Goal: Information Seeking & Learning: Learn about a topic

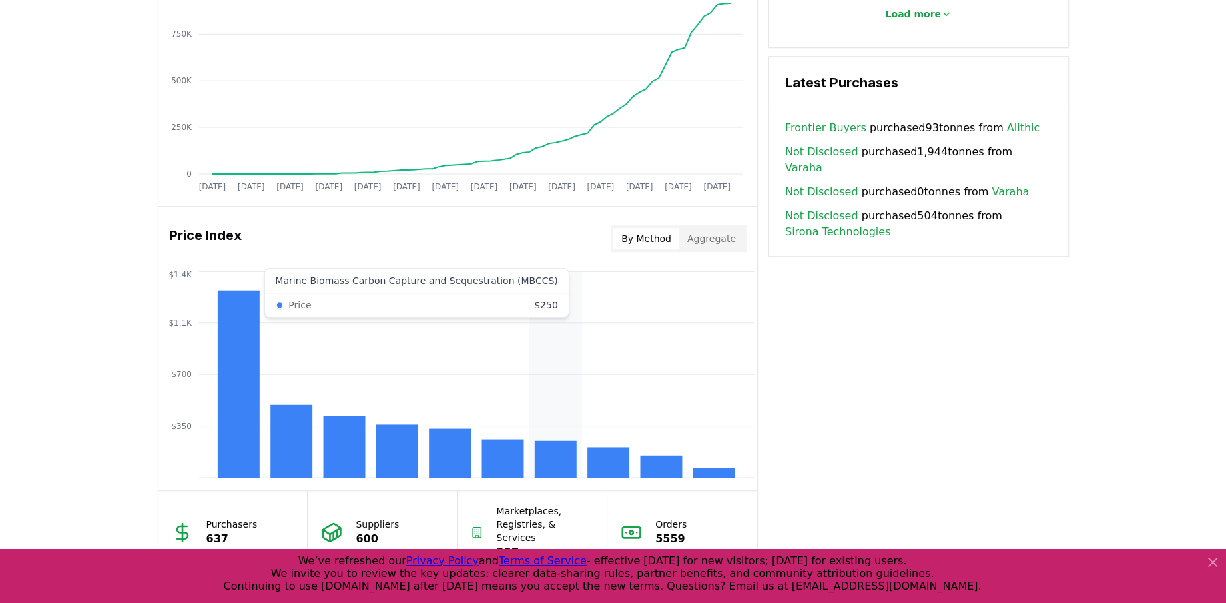
scroll to position [1029, 0]
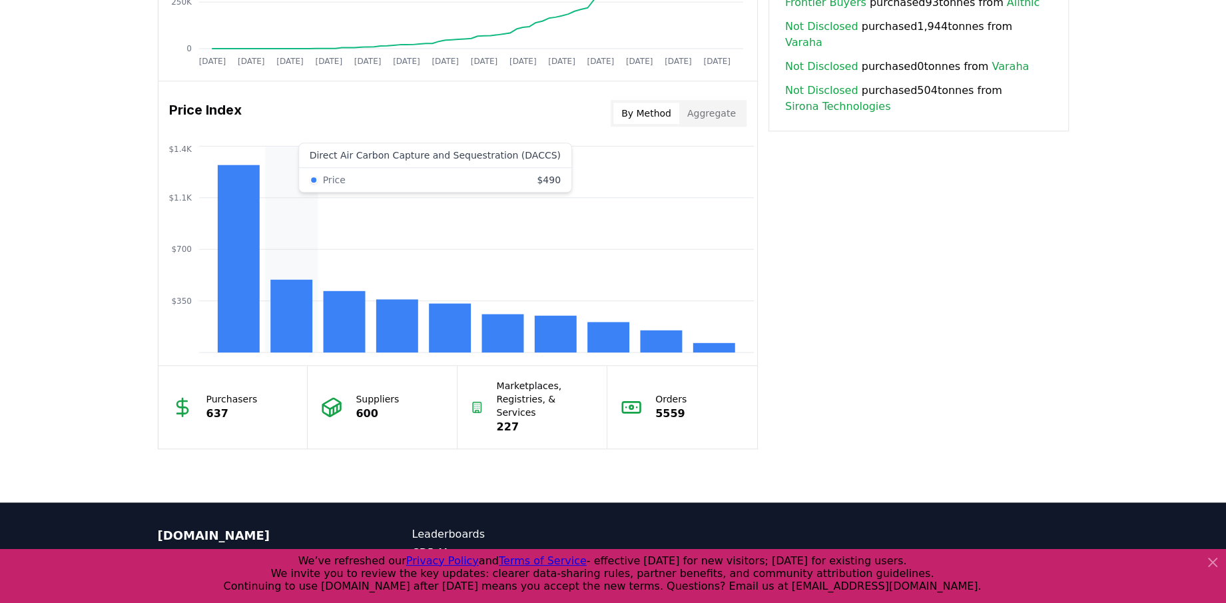
click at [288, 306] on rect at bounding box center [291, 316] width 42 height 73
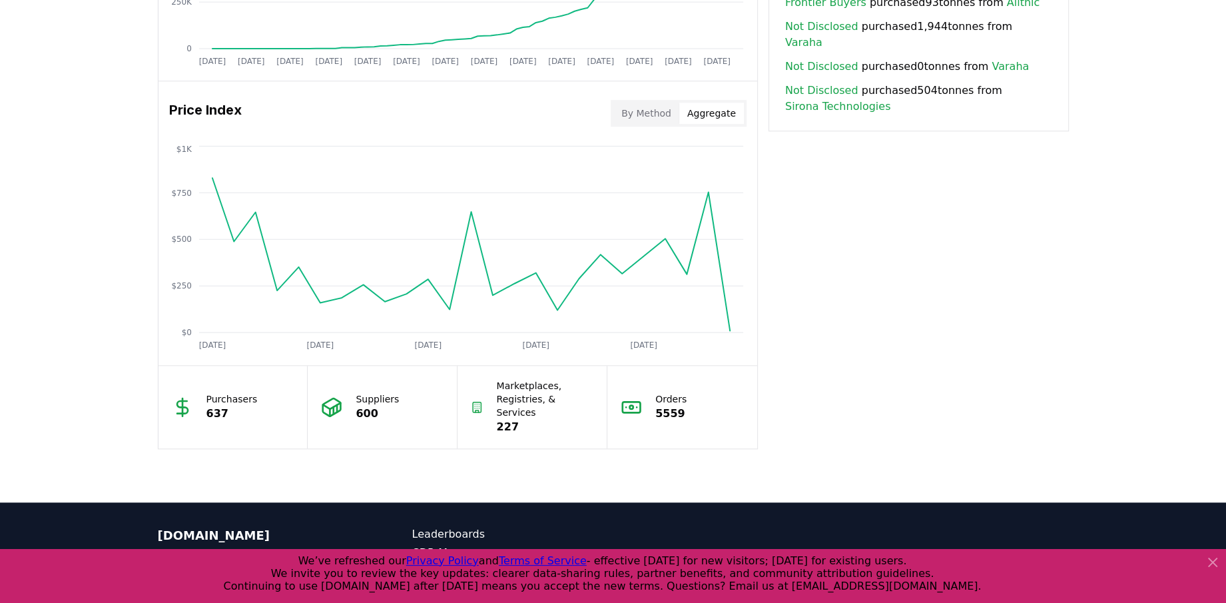
click at [713, 115] on button "Aggregate" at bounding box center [711, 113] width 65 height 21
click at [661, 104] on button "By Method" at bounding box center [646, 113] width 66 height 21
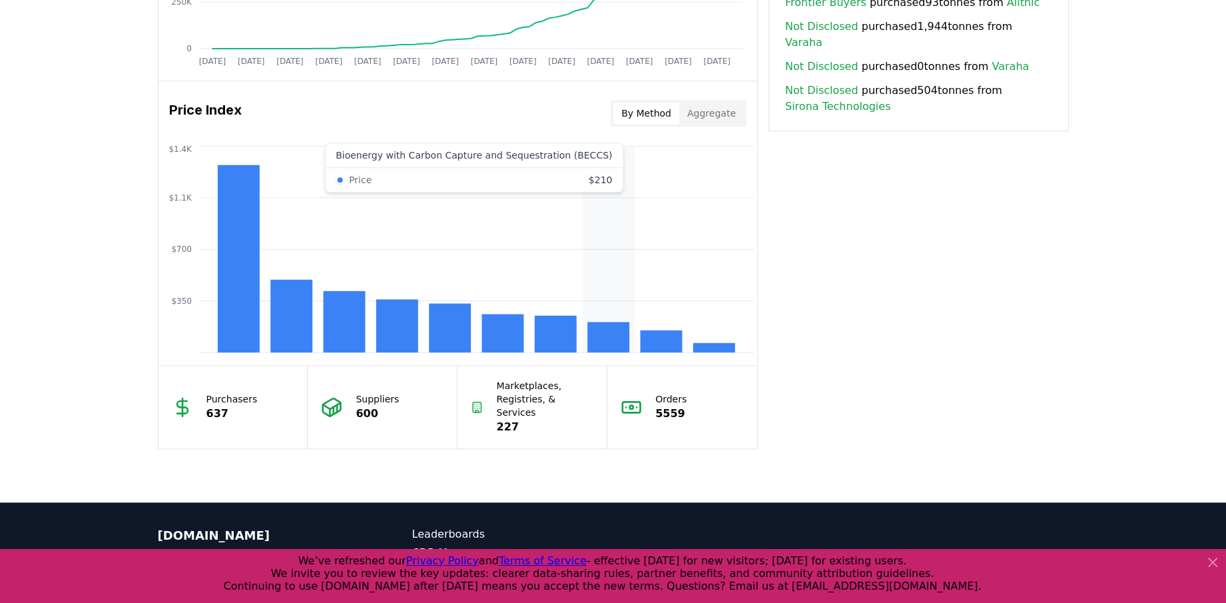
click at [604, 324] on rect at bounding box center [608, 337] width 42 height 31
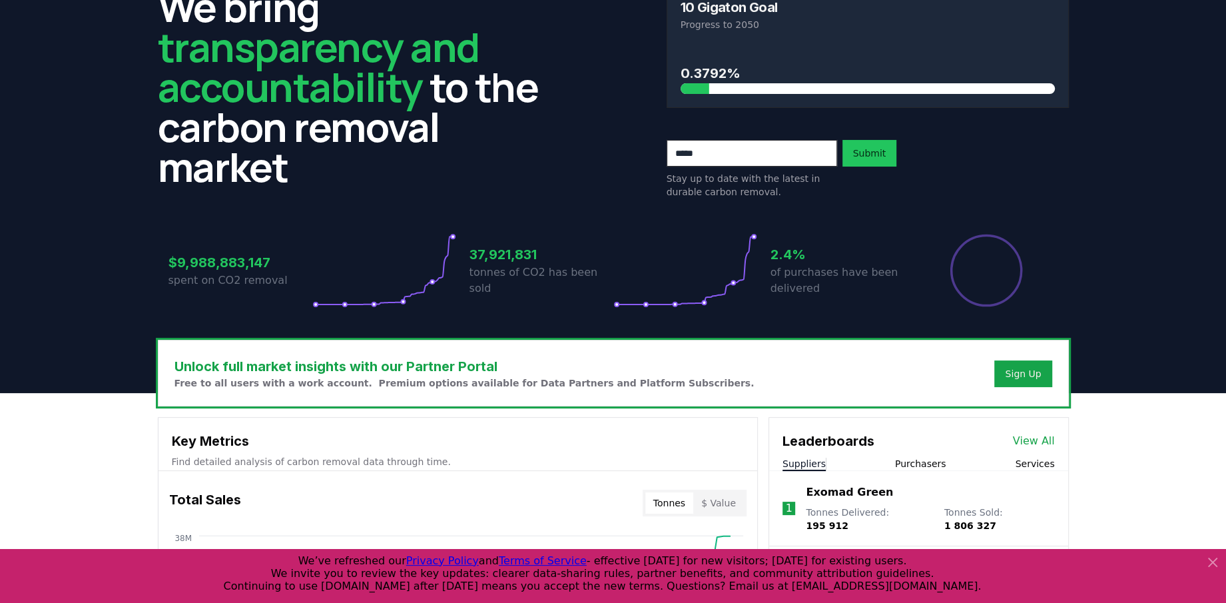
scroll to position [0, 0]
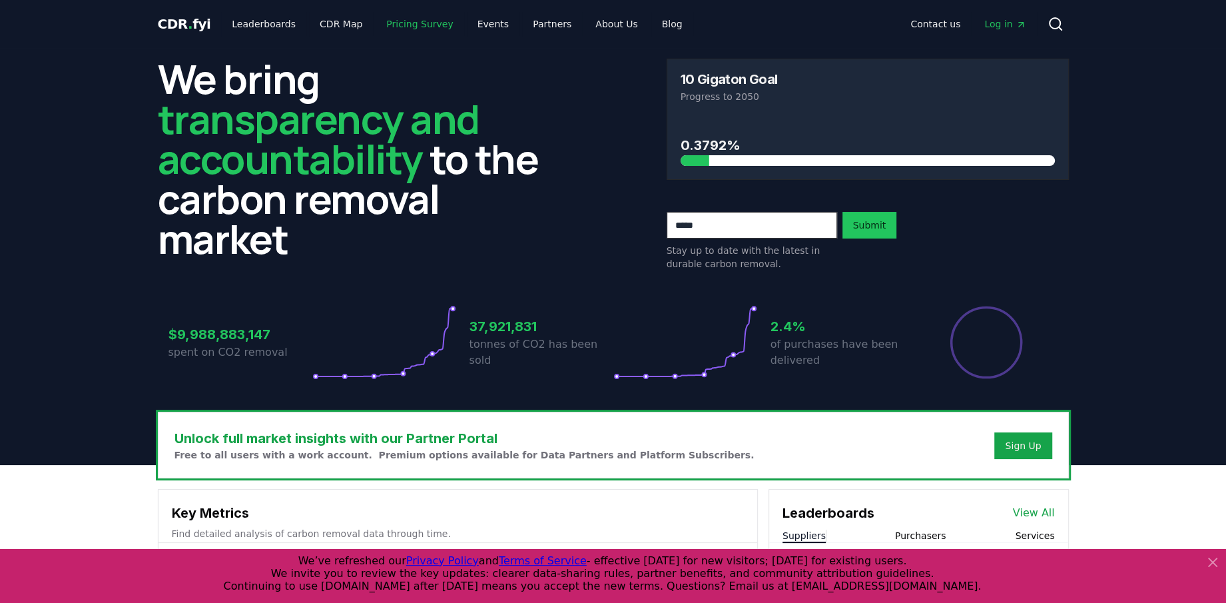
click at [424, 28] on link "Pricing Survey" at bounding box center [420, 24] width 88 height 24
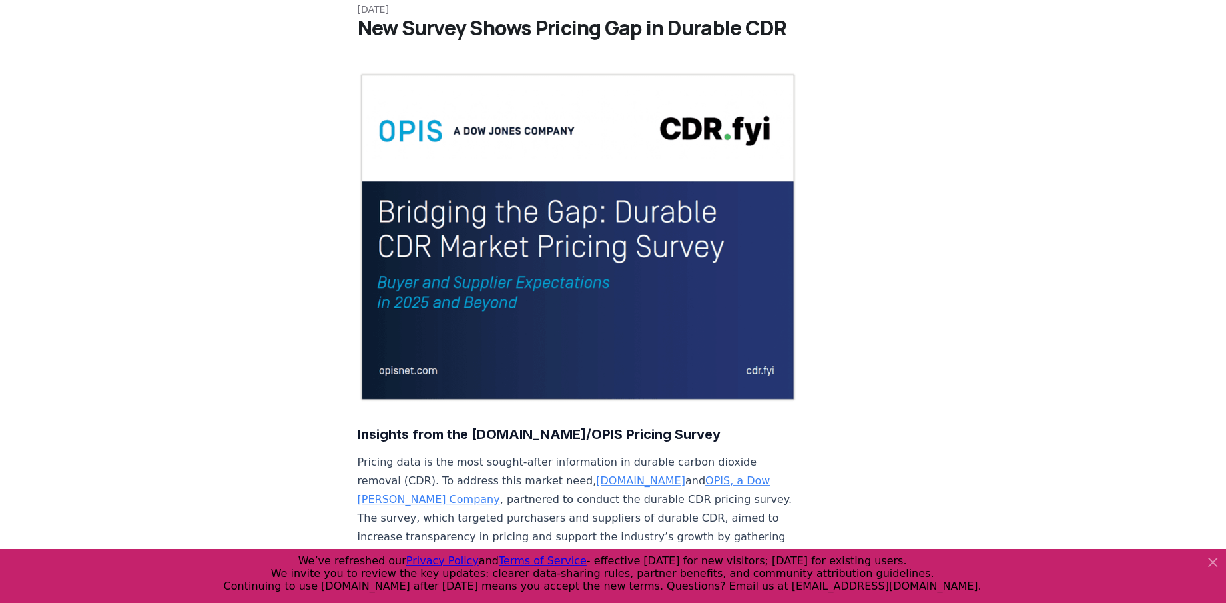
scroll to position [363, 0]
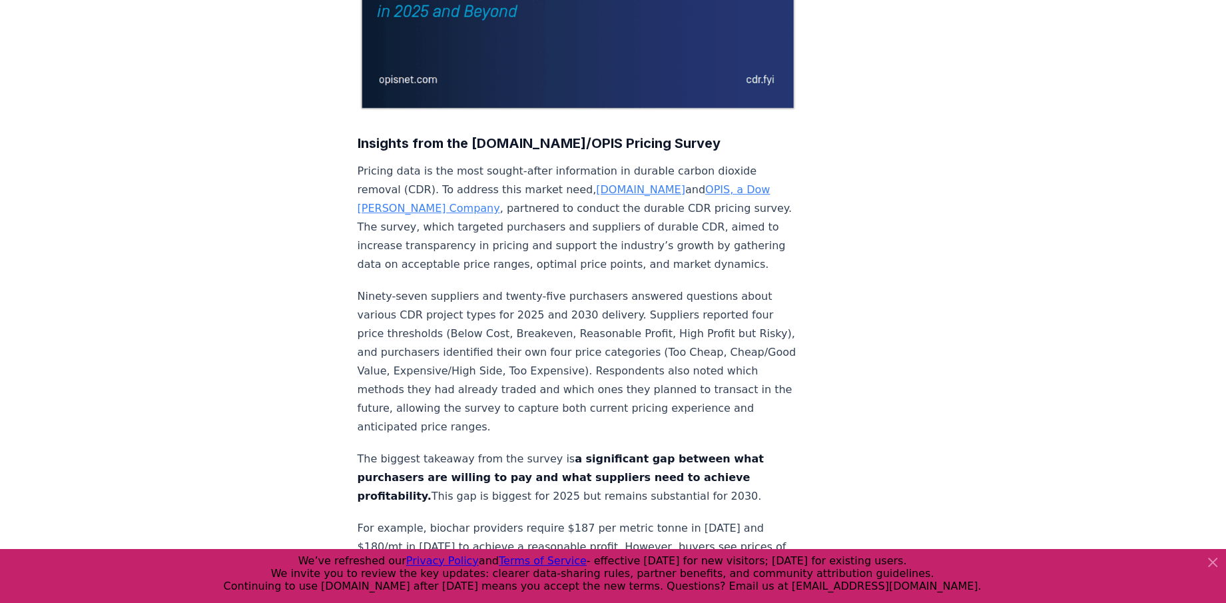
click at [520, 287] on p "Ninety-seven suppliers and twenty-five purchasers answered questions about vari…" at bounding box center [578, 361] width 441 height 149
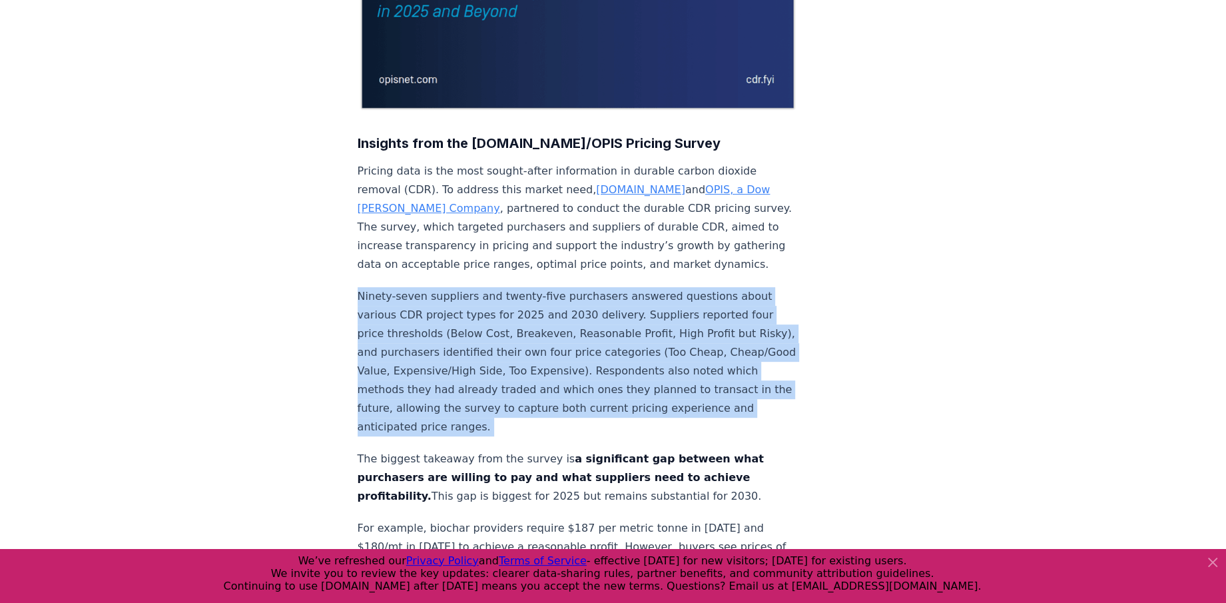
click at [520, 287] on p "Ninety-seven suppliers and twenty-five purchasers answered questions about vari…" at bounding box center [578, 361] width 441 height 149
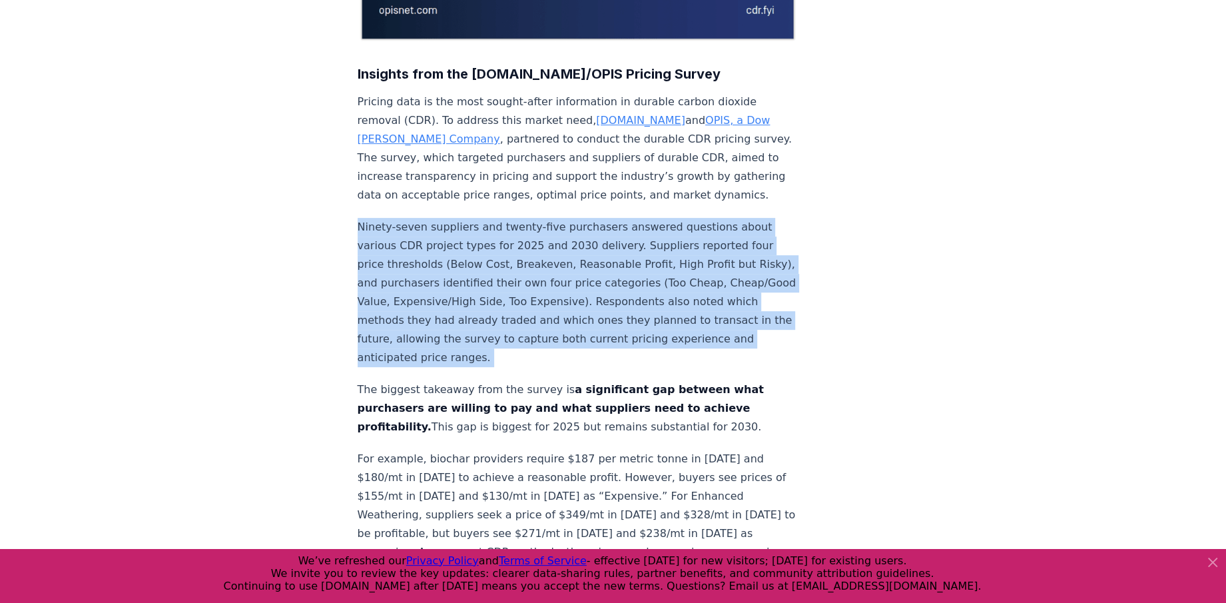
scroll to position [484, 0]
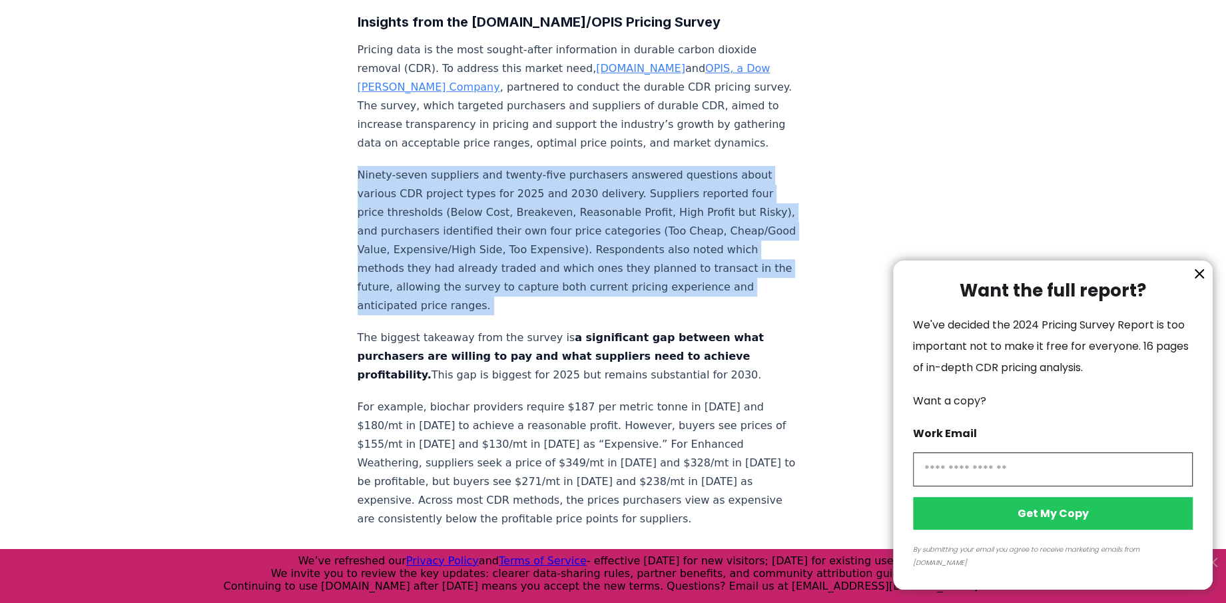
click at [1195, 282] on icon "information" at bounding box center [1199, 274] width 16 height 16
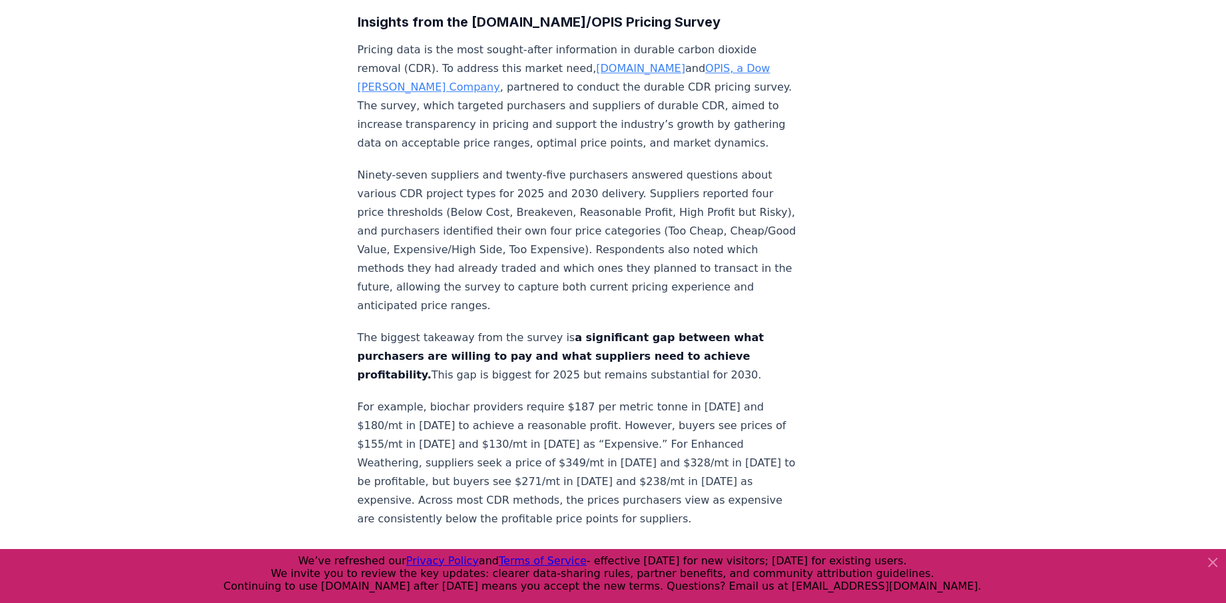
click at [653, 328] on p "The biggest takeaway from the survey is a significant gap between what purchase…" at bounding box center [578, 356] width 441 height 56
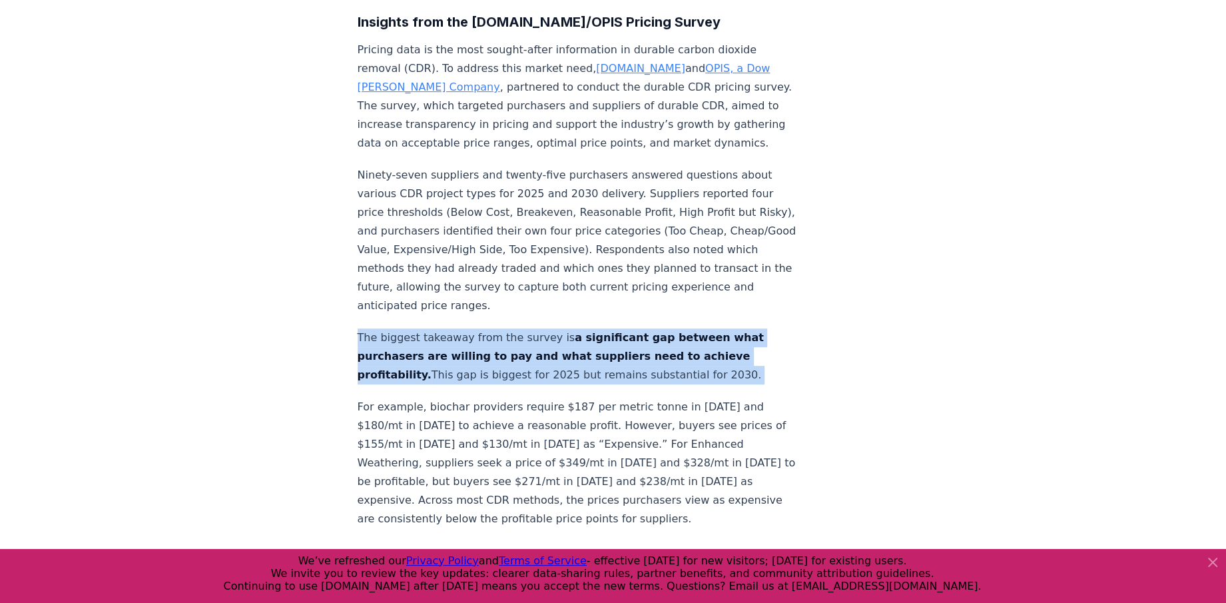
click at [653, 328] on p "The biggest takeaway from the survey is a significant gap between what purchase…" at bounding box center [578, 356] width 441 height 56
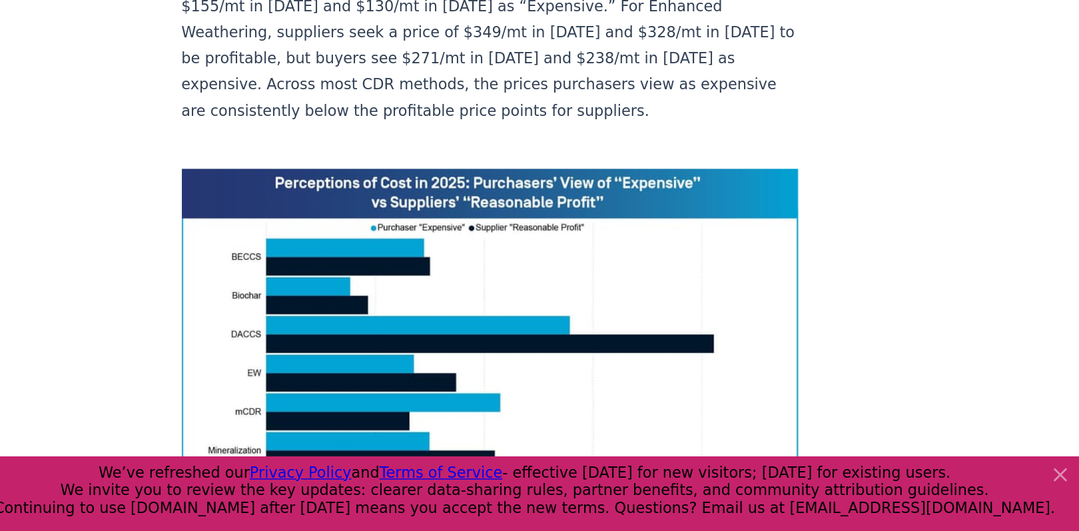
scroll to position [924, 0]
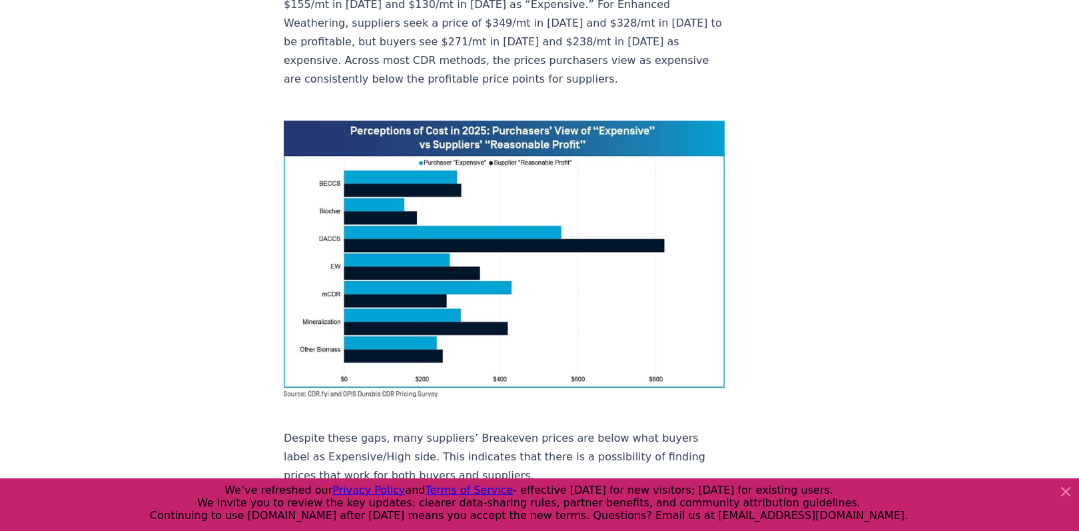
click at [465, 429] on p "Despite these gaps, many suppliers’ Breakeven prices are below what buyers labe…" at bounding box center [504, 457] width 441 height 56
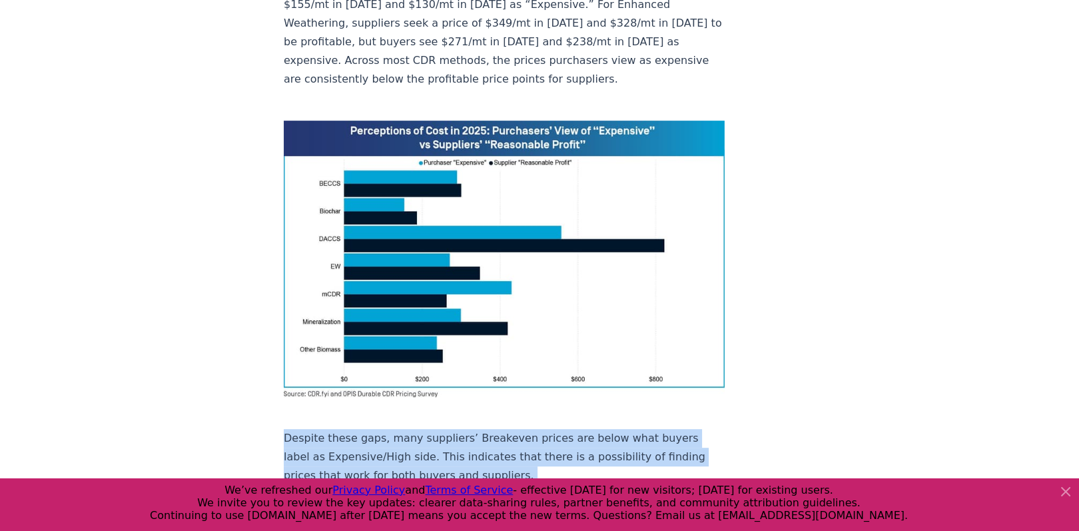
click at [465, 429] on p "Despite these gaps, many suppliers’ Breakeven prices are below what buyers labe…" at bounding box center [504, 457] width 441 height 56
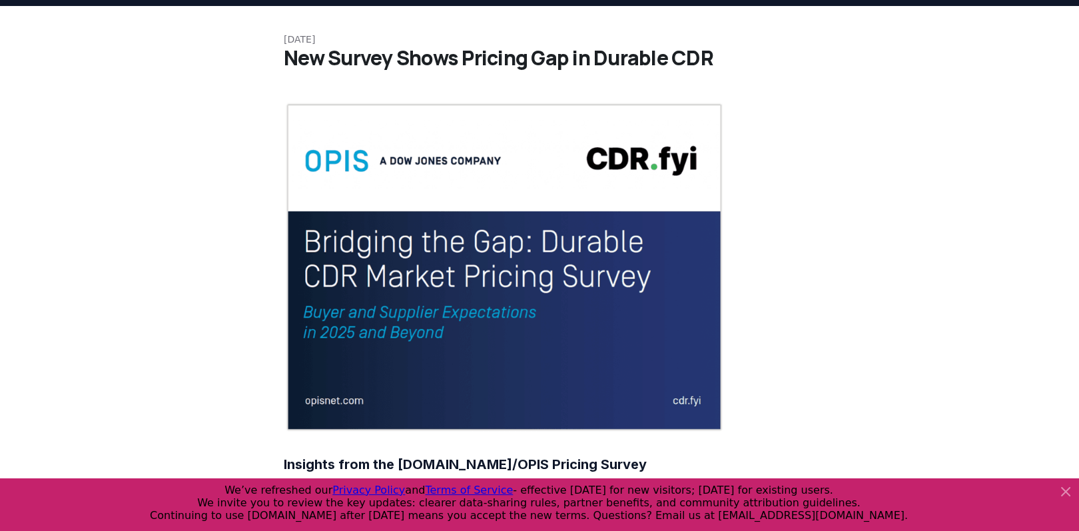
scroll to position [0, 0]
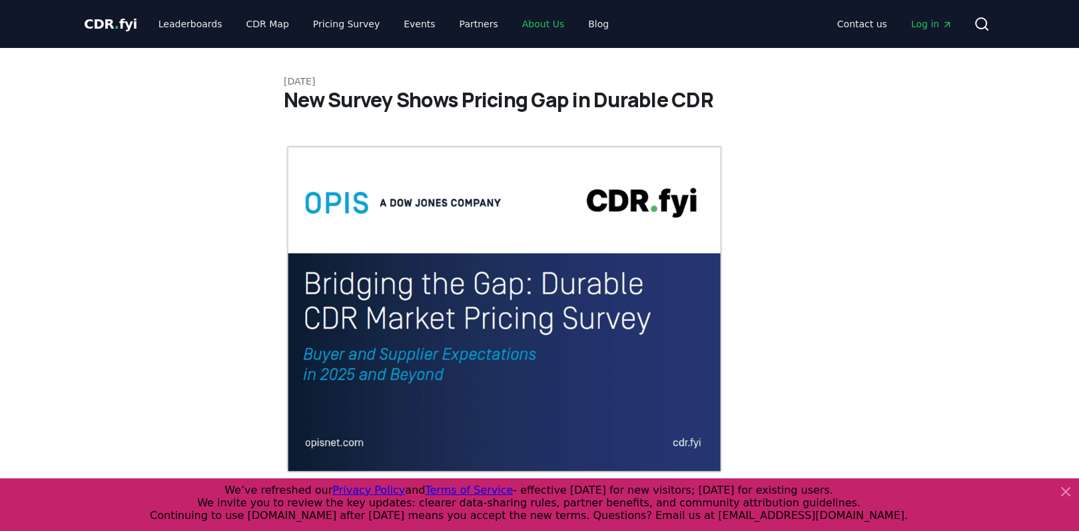
click at [511, 20] on link "About Us" at bounding box center [542, 24] width 63 height 24
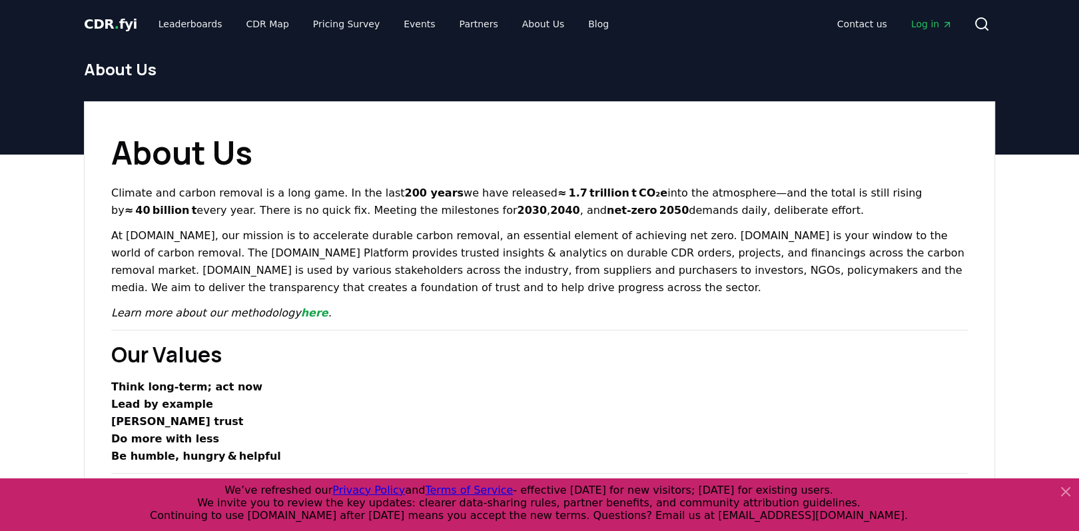
click at [300, 188] on p "Climate and carbon removal is a long game. In the last 200 years we have releas…" at bounding box center [539, 201] width 856 height 35
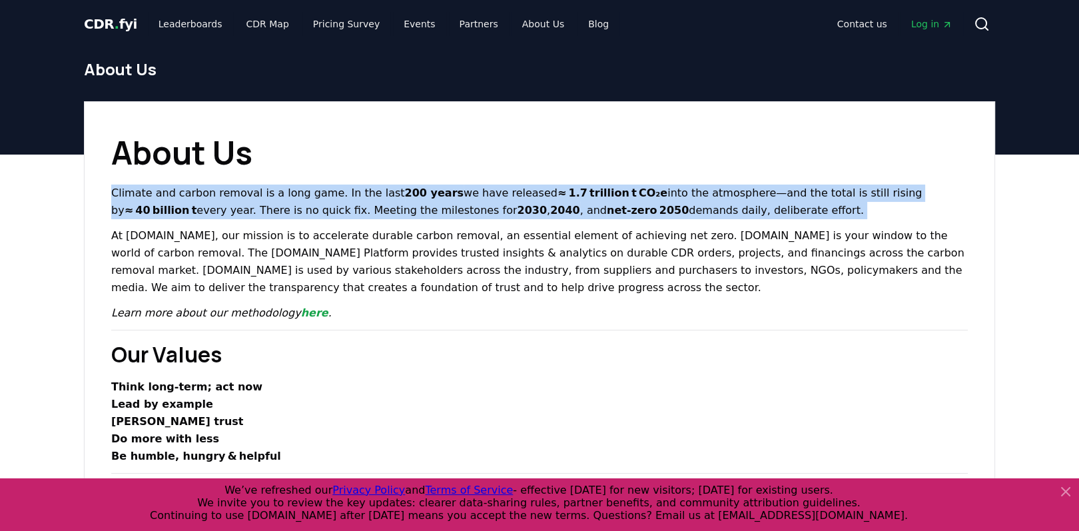
click at [300, 188] on p "Climate and carbon removal is a long game. In the last 200 years we have releas…" at bounding box center [539, 201] width 856 height 35
click at [595, 197] on strong "≈ 1.7 trillion t CO₂e" at bounding box center [612, 192] width 110 height 13
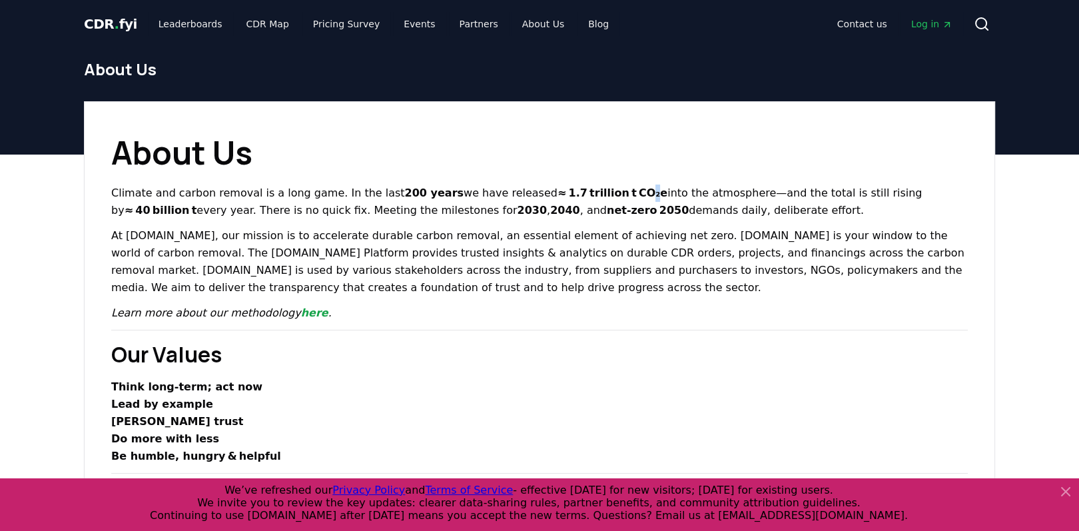
click at [595, 197] on strong "≈ 1.7 trillion t CO₂e" at bounding box center [612, 192] width 110 height 13
drag, startPoint x: 600, startPoint y: 197, endPoint x: 406, endPoint y: 220, distance: 195.9
click at [600, 197] on strong "≈ 1.7 trillion t CO₂e" at bounding box center [612, 192] width 110 height 13
click at [145, 240] on p "At [DOMAIN_NAME], our mission is to accelerate durable carbon removal, an essen…" at bounding box center [539, 261] width 856 height 69
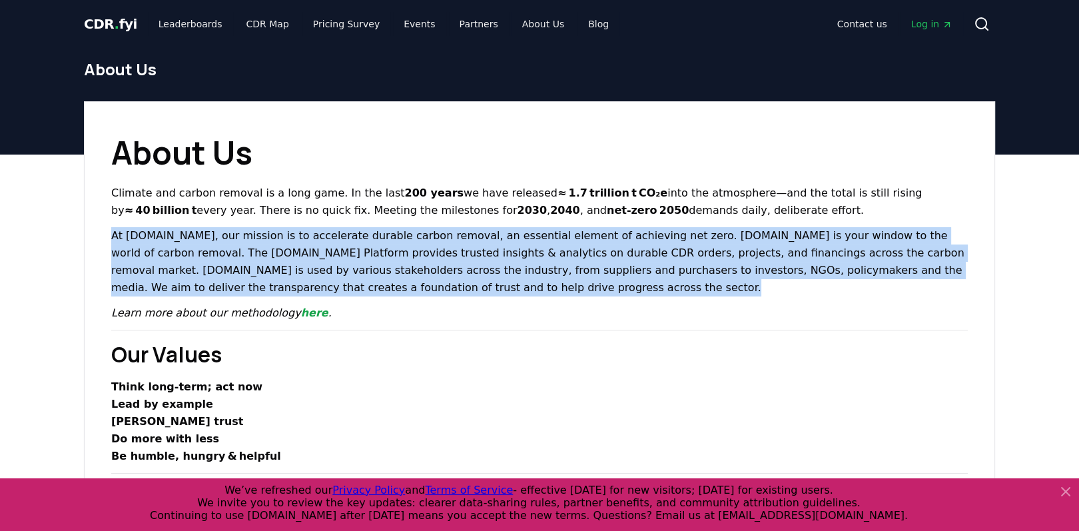
click at [145, 240] on p "At [DOMAIN_NAME], our mission is to accelerate durable carbon removal, an essen…" at bounding box center [539, 261] width 856 height 69
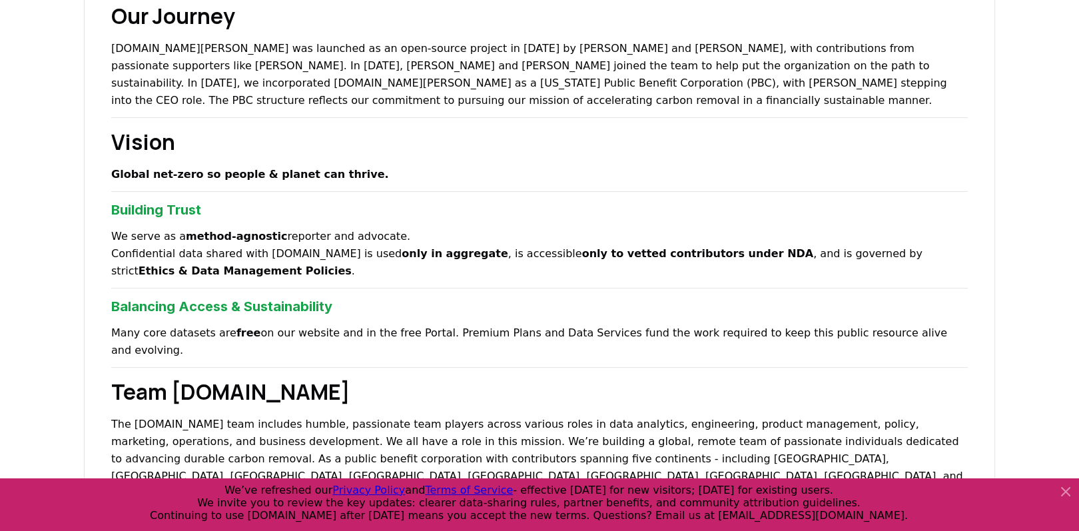
scroll to position [474, 0]
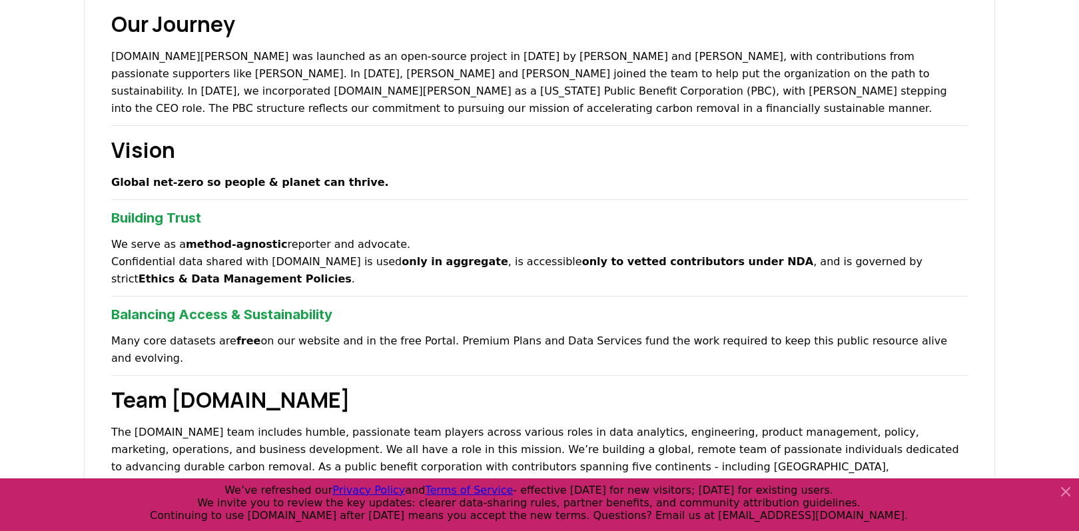
click at [402, 258] on strong "only in aggregate" at bounding box center [455, 261] width 107 height 13
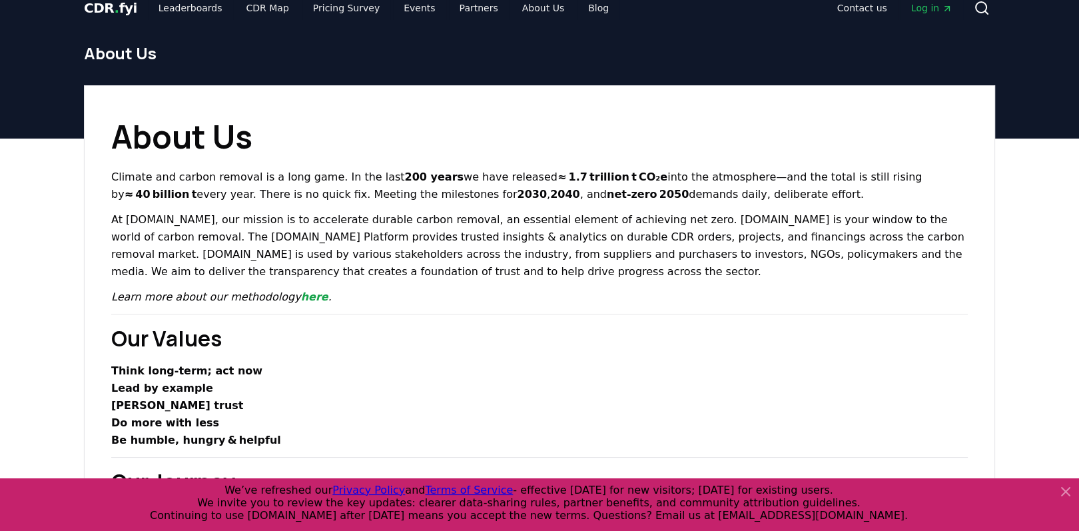
scroll to position [0, 0]
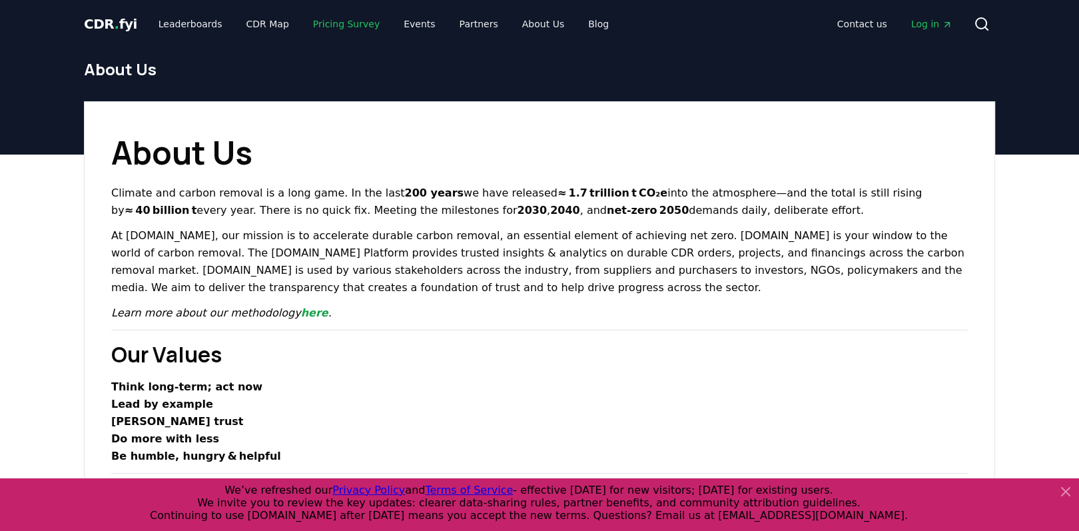
click at [336, 23] on link "Pricing Survey" at bounding box center [346, 24] width 88 height 24
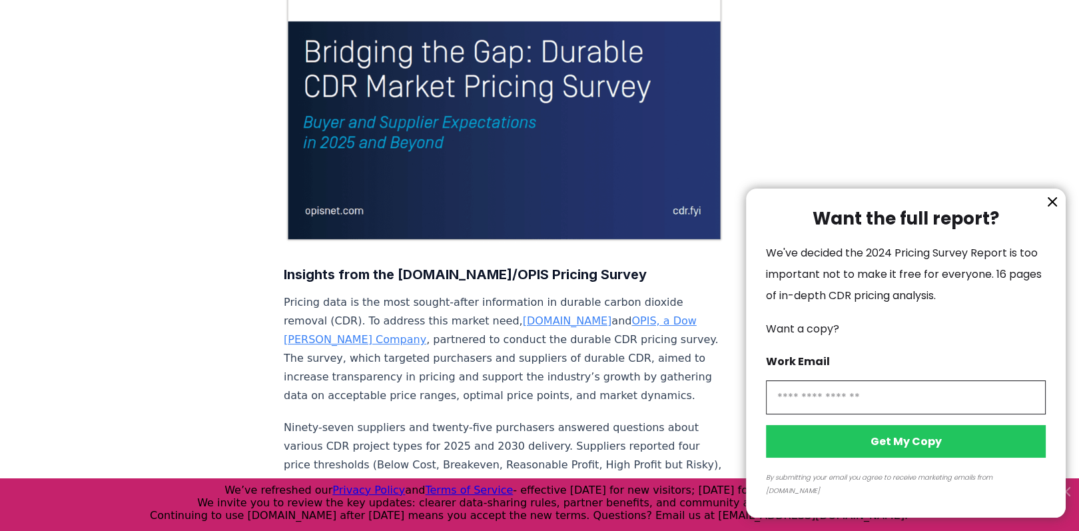
scroll to position [107, 0]
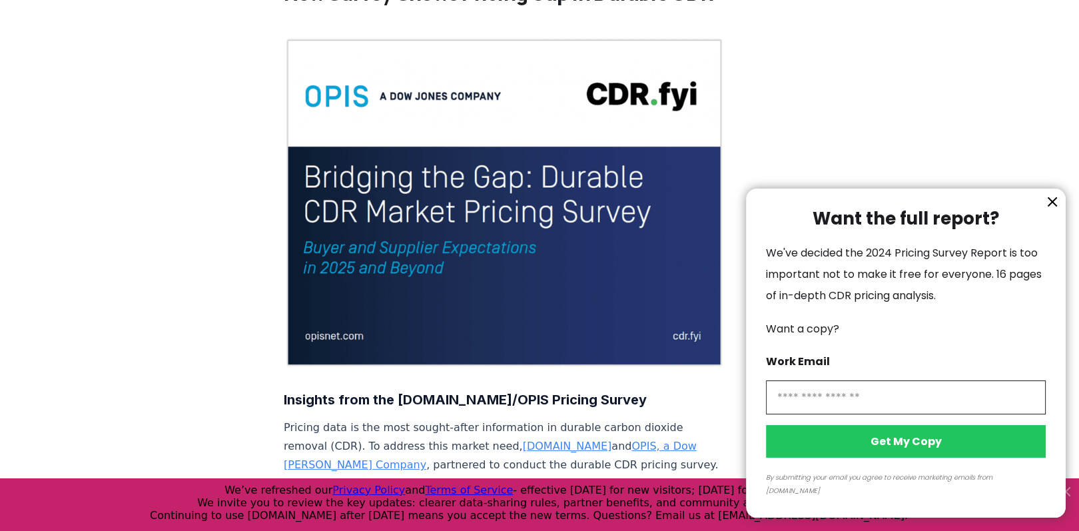
click at [235, 182] on div at bounding box center [539, 265] width 1079 height 531
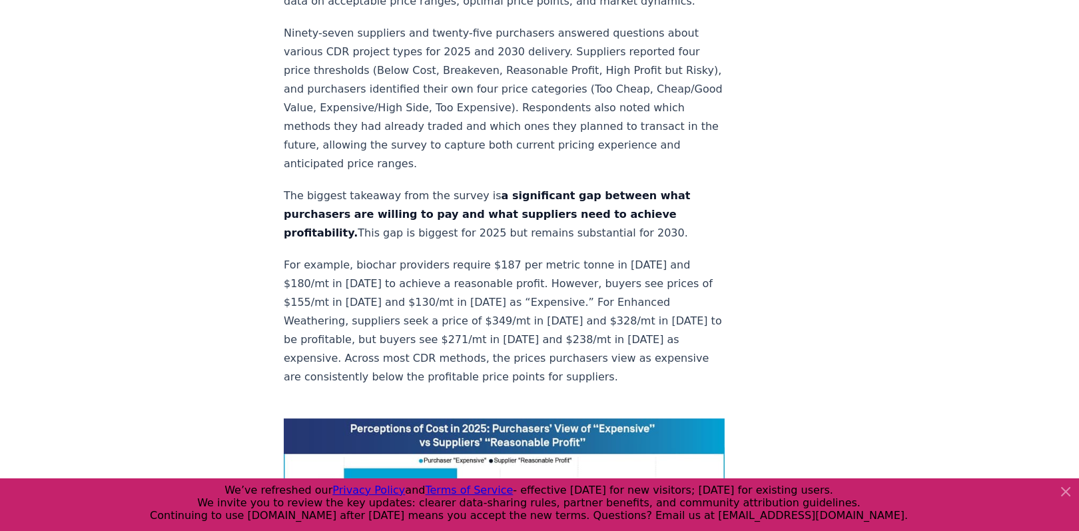
scroll to position [99, 0]
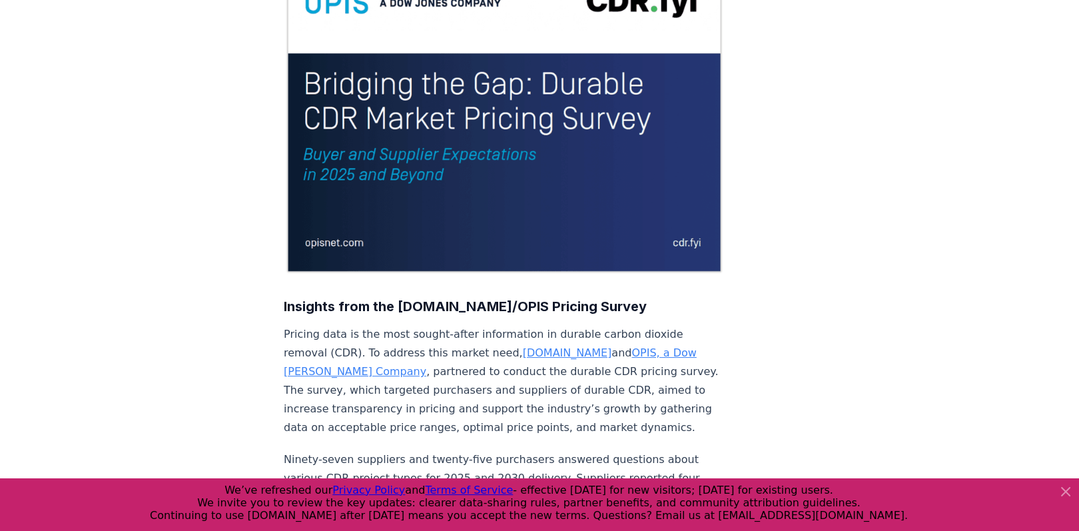
drag, startPoint x: 250, startPoint y: 180, endPoint x: 250, endPoint y: -55, distance: 235.1
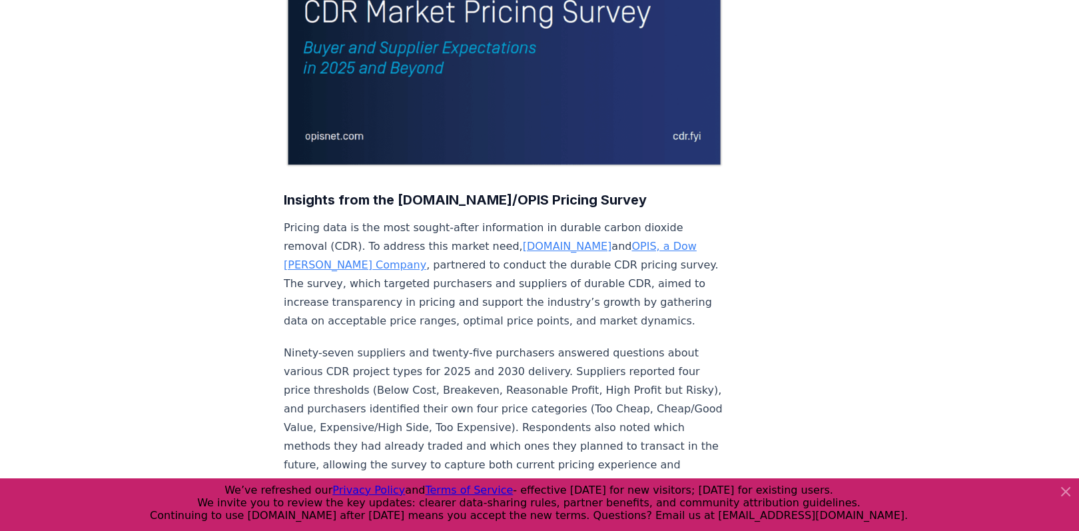
scroll to position [525, 0]
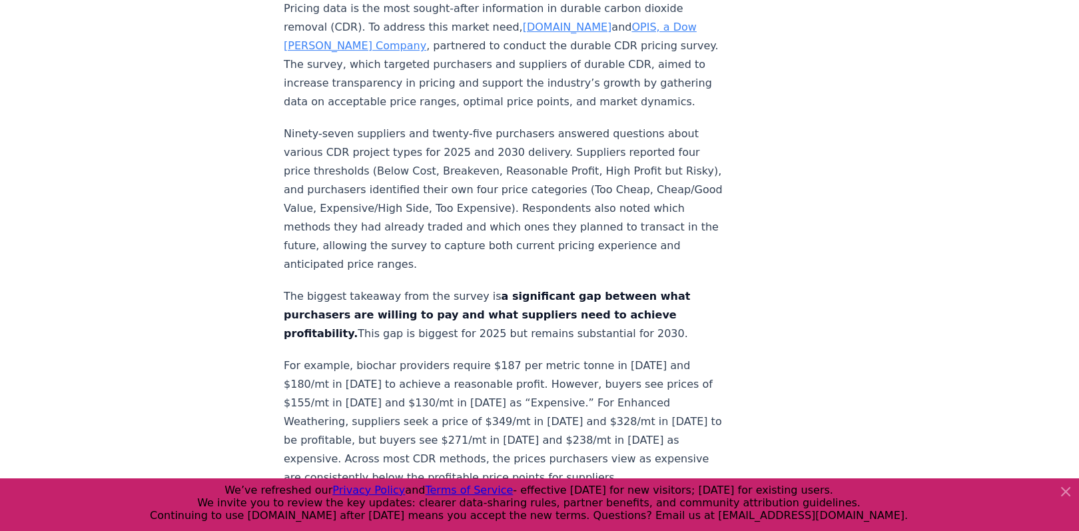
click at [401, 203] on p "Ninety-seven suppliers and twenty-five purchasers answered questions about vari…" at bounding box center [504, 199] width 441 height 149
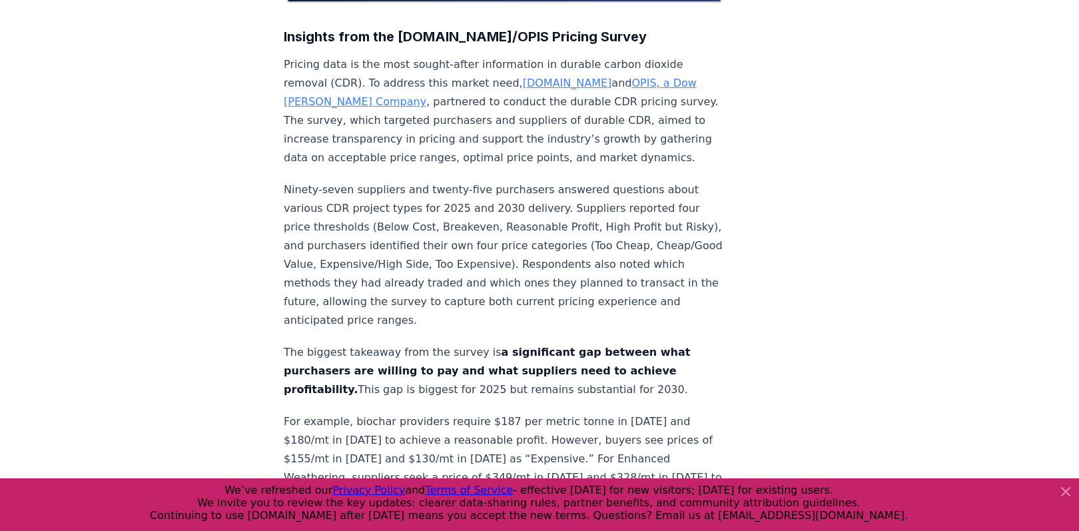
scroll to position [533, 0]
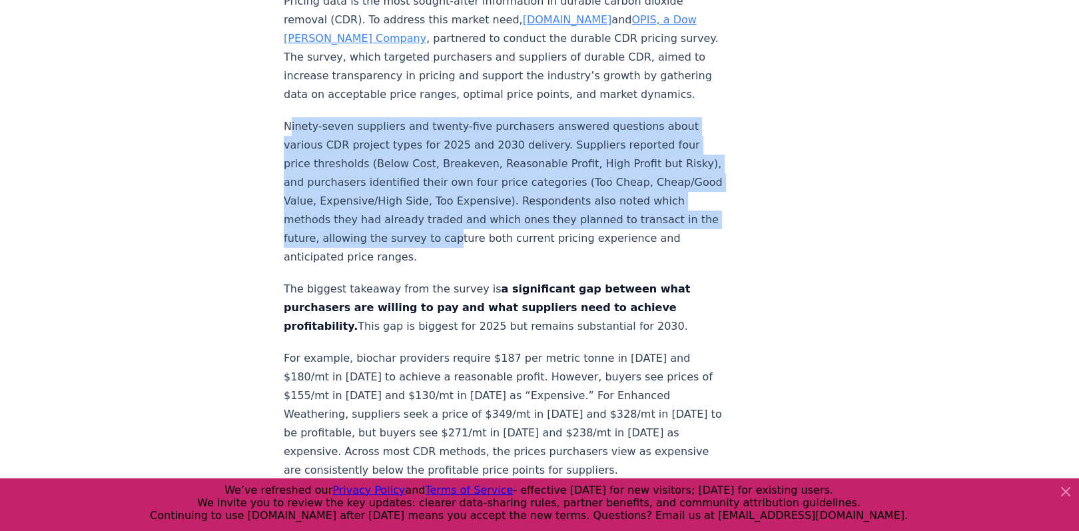
drag, startPoint x: 288, startPoint y: 74, endPoint x: 517, endPoint y: 198, distance: 260.2
click at [517, 198] on p "Ninety-seven suppliers and twenty-five purchasers answered questions about vari…" at bounding box center [504, 191] width 441 height 149
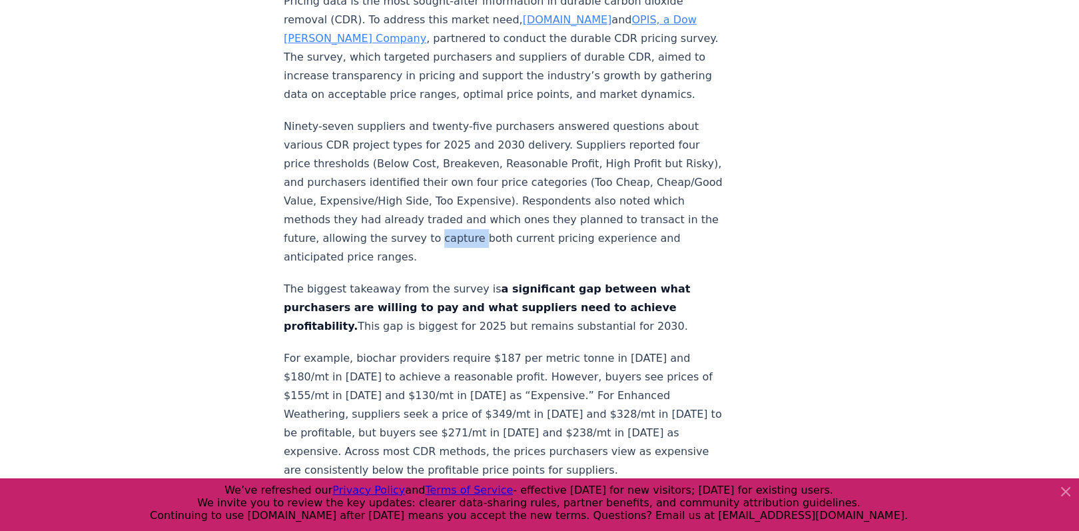
click at [517, 198] on p "Ninety-seven suppliers and twenty-five purchasers answered questions about vari…" at bounding box center [504, 191] width 441 height 149
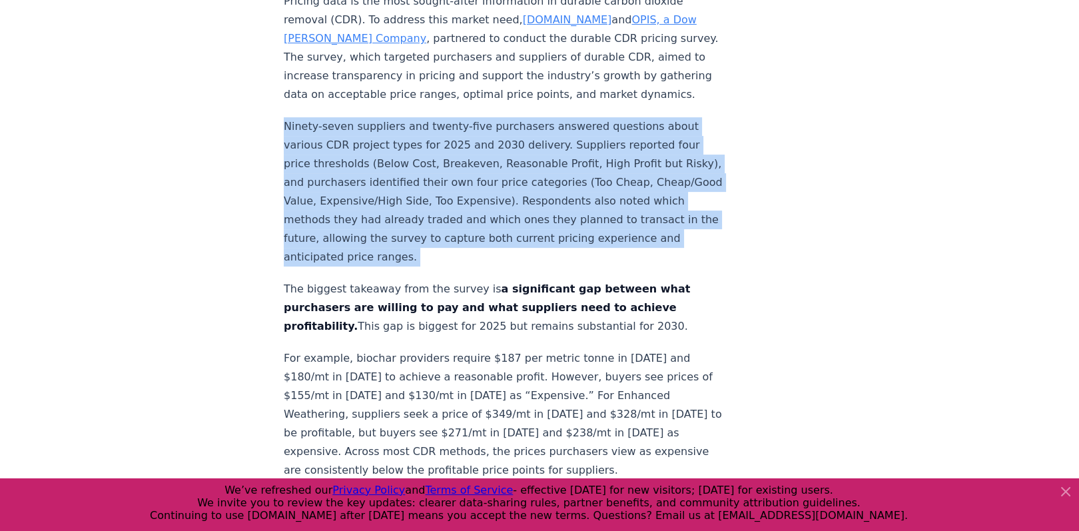
click at [517, 198] on p "Ninety-seven suppliers and twenty-five purchasers answered questions about vari…" at bounding box center [504, 191] width 441 height 149
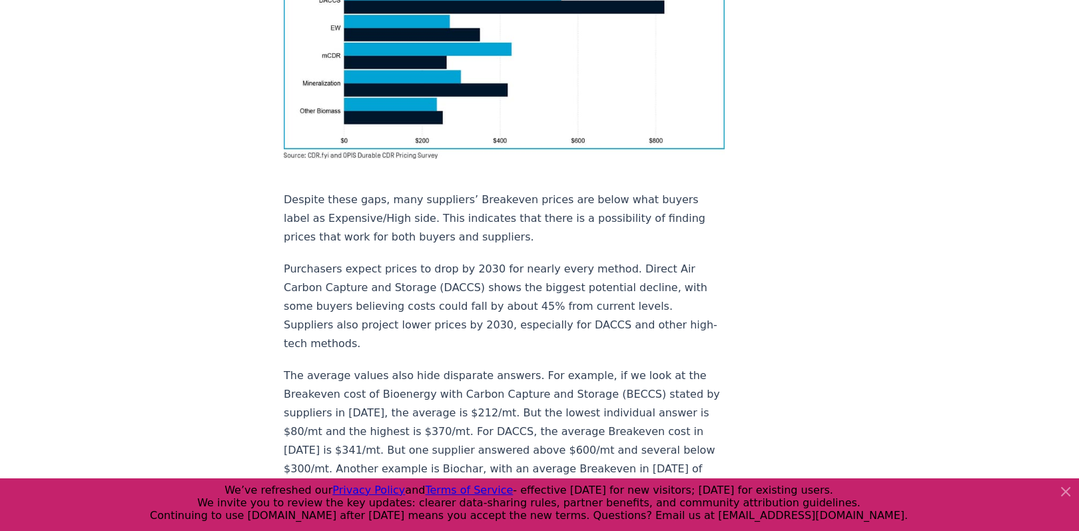
scroll to position [1225, 0]
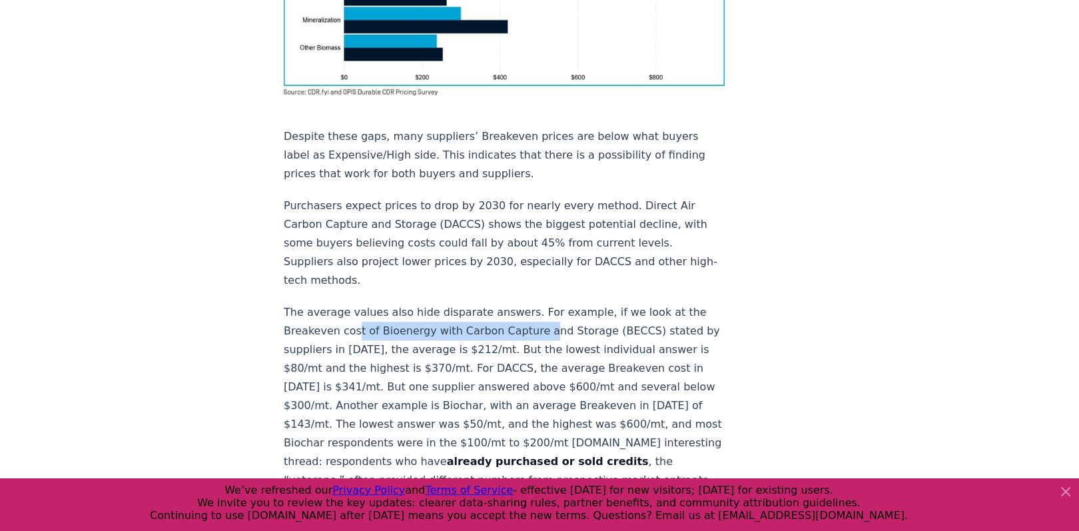
drag, startPoint x: 354, startPoint y: 253, endPoint x: 531, endPoint y: 260, distance: 178.0
click at [531, 303] on p "The average values also hide disparate answers. For example, if we look at the …" at bounding box center [504, 452] width 441 height 298
click at [489, 303] on p "The average values also hide disparate answers. For example, if we look at the …" at bounding box center [504, 452] width 441 height 298
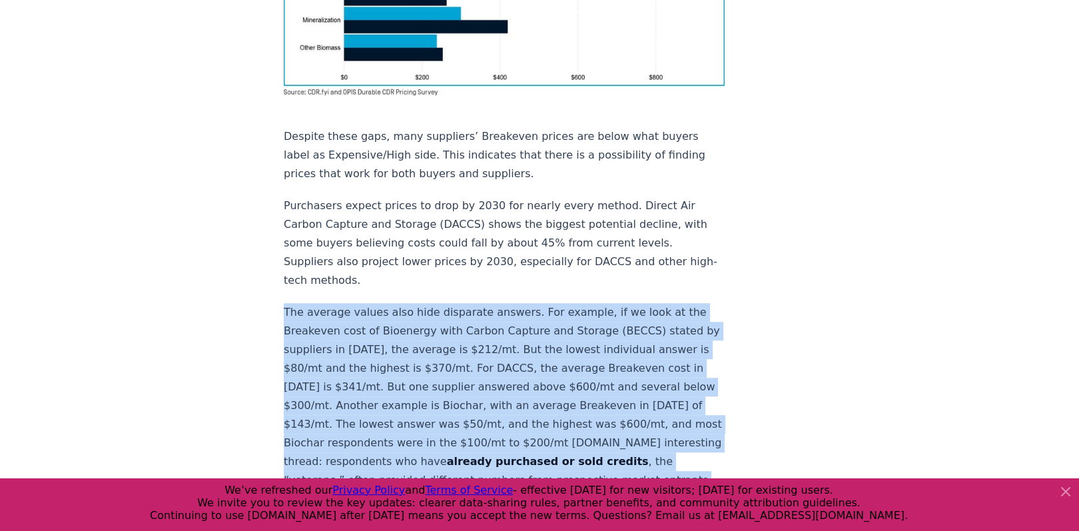
click at [489, 303] on p "The average values also hide disparate answers. For example, if we look at the …" at bounding box center [504, 452] width 441 height 298
click at [412, 303] on p "The average values also hide disparate answers. For example, if we look at the …" at bounding box center [504, 452] width 441 height 298
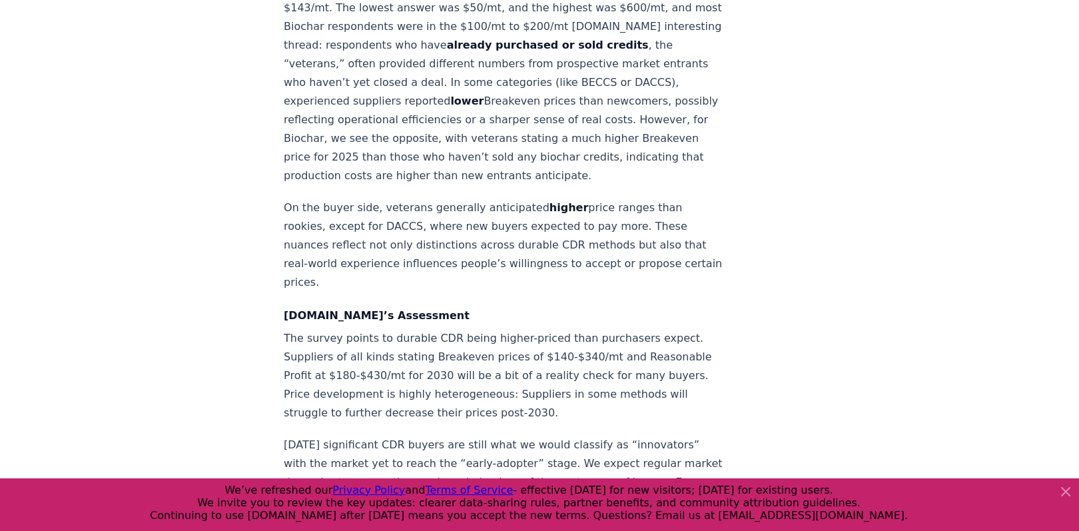
scroll to position [1758, 0]
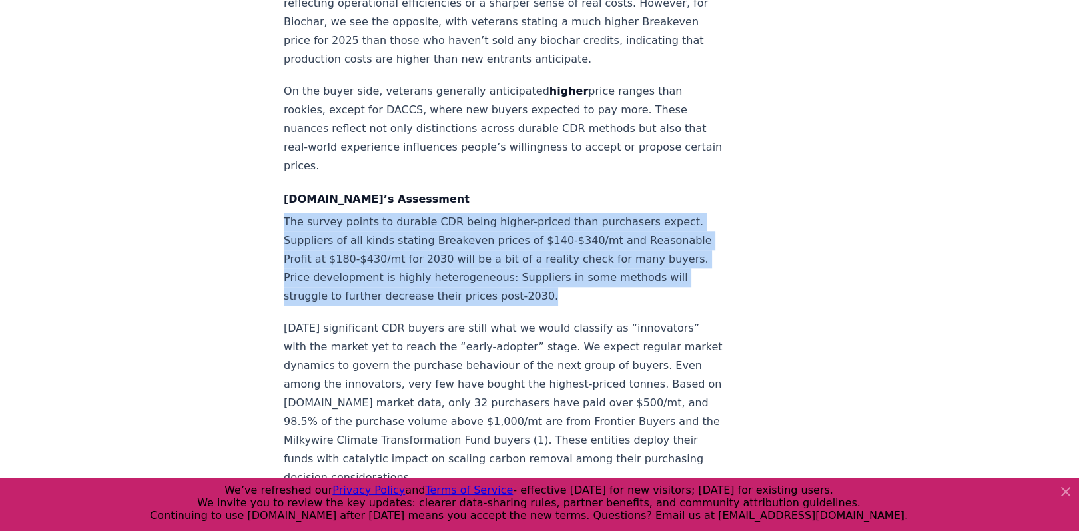
drag, startPoint x: 315, startPoint y: 166, endPoint x: 625, endPoint y: 242, distance: 319.5
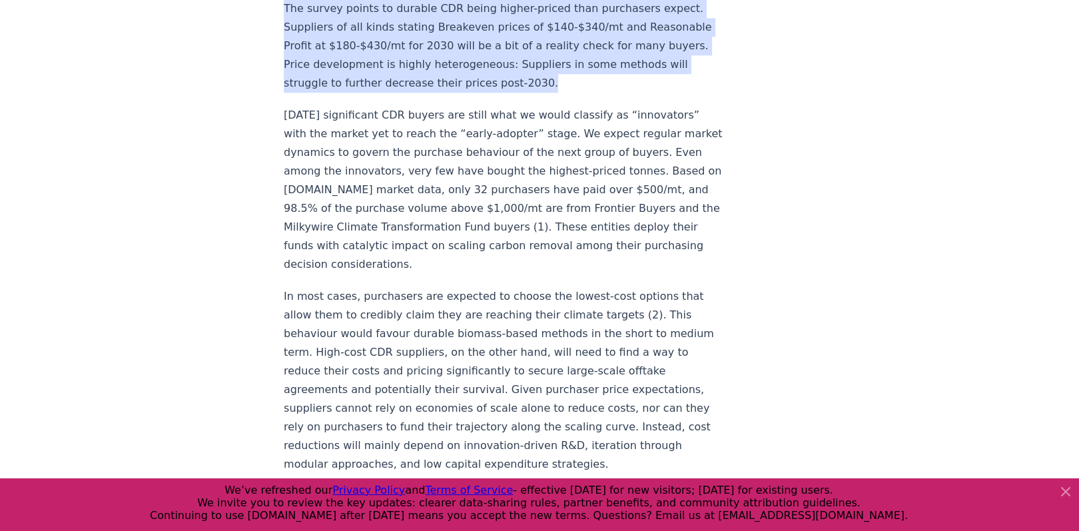
scroll to position [2025, 0]
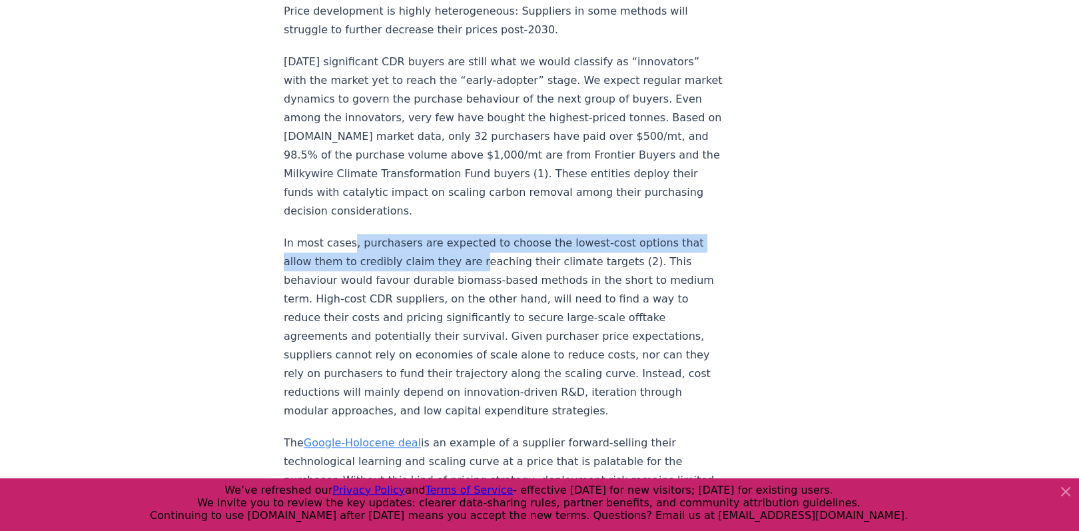
drag, startPoint x: 346, startPoint y: 188, endPoint x: 468, endPoint y: 202, distance: 122.1
click at [468, 234] on p "In most cases, purchasers are expected to choose the lowest-cost options that a…" at bounding box center [504, 327] width 441 height 186
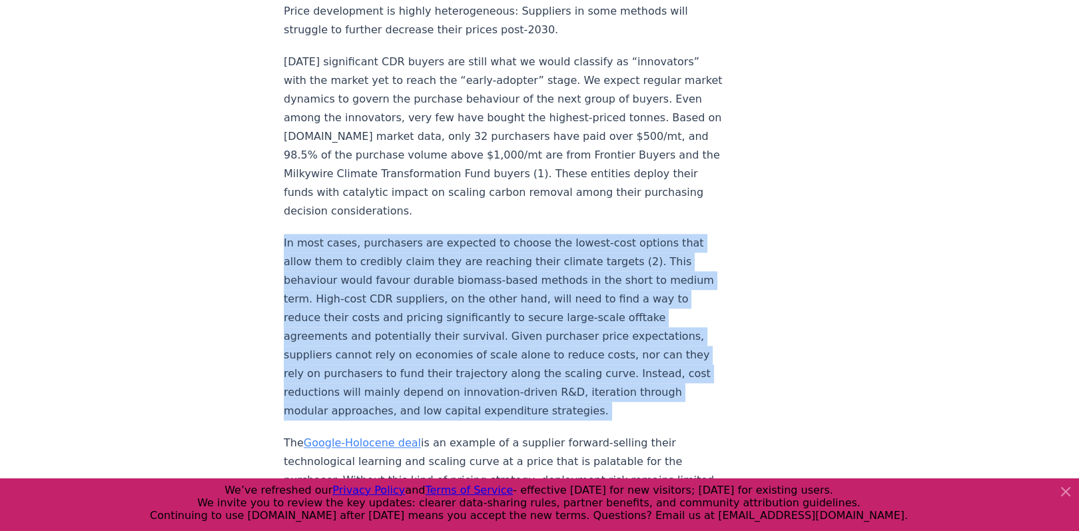
click at [468, 234] on p "In most cases, purchasers are expected to choose the lowest-cost options that a…" at bounding box center [504, 327] width 441 height 186
click at [304, 234] on p "In most cases, purchasers are expected to choose the lowest-cost options that a…" at bounding box center [504, 327] width 441 height 186
click at [293, 234] on p "In most cases, purchasers are expected to choose the lowest-cost options that a…" at bounding box center [504, 327] width 441 height 186
drag, startPoint x: 288, startPoint y: 184, endPoint x: 591, endPoint y: 359, distance: 350.0
click at [591, 359] on p "In most cases, purchasers are expected to choose the lowest-cost options that a…" at bounding box center [504, 327] width 441 height 186
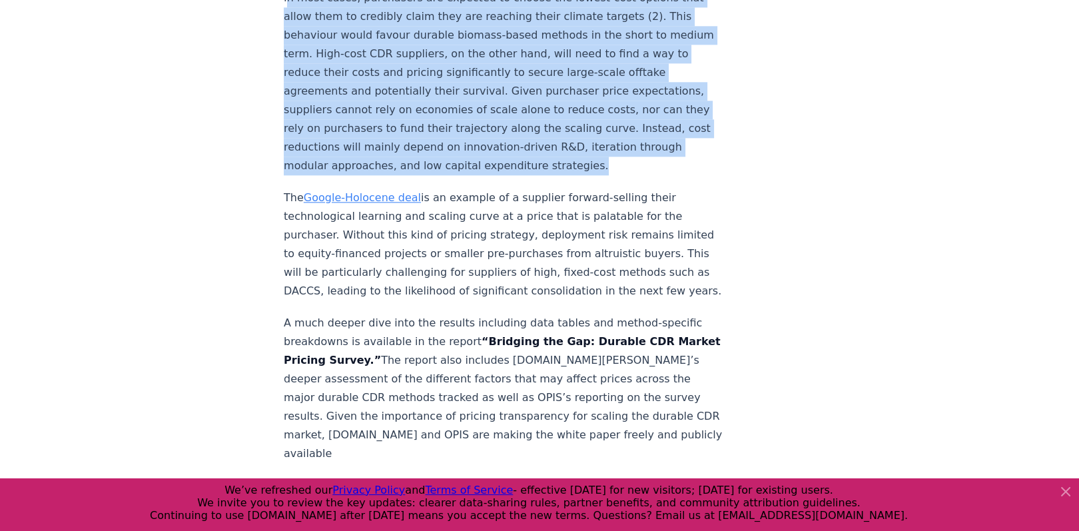
scroll to position [2291, 0]
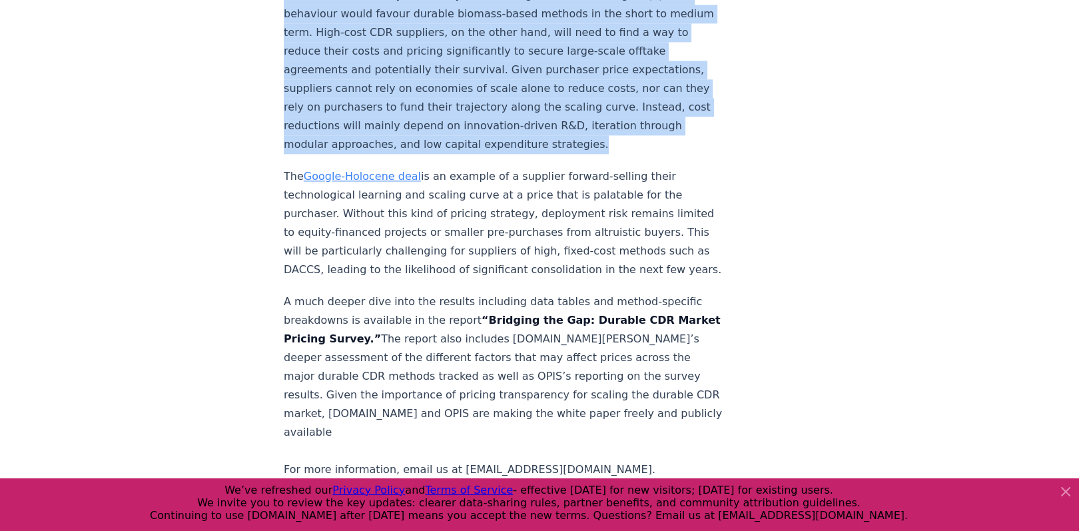
drag, startPoint x: 280, startPoint y: 111, endPoint x: 422, endPoint y: 235, distance: 188.8
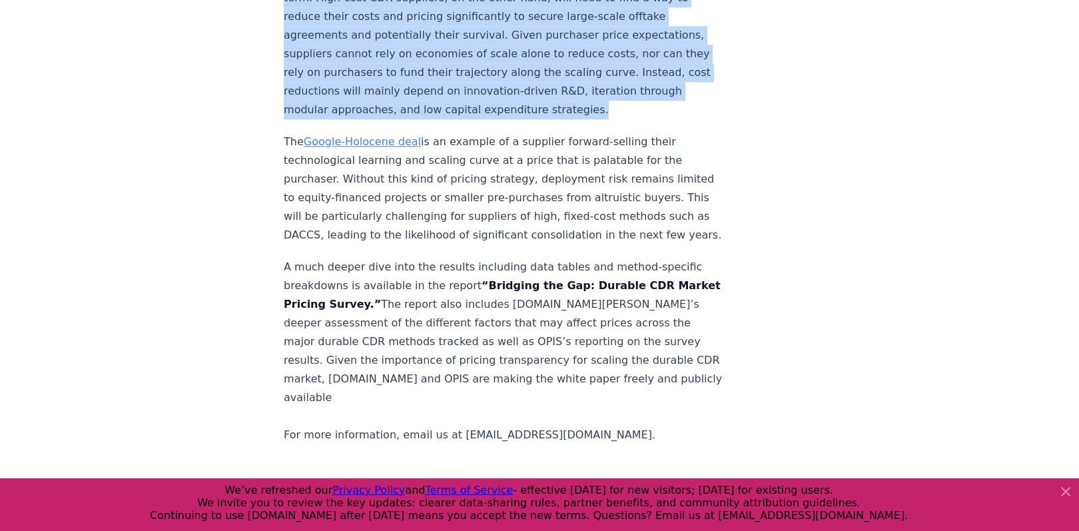
scroll to position [2344, 0]
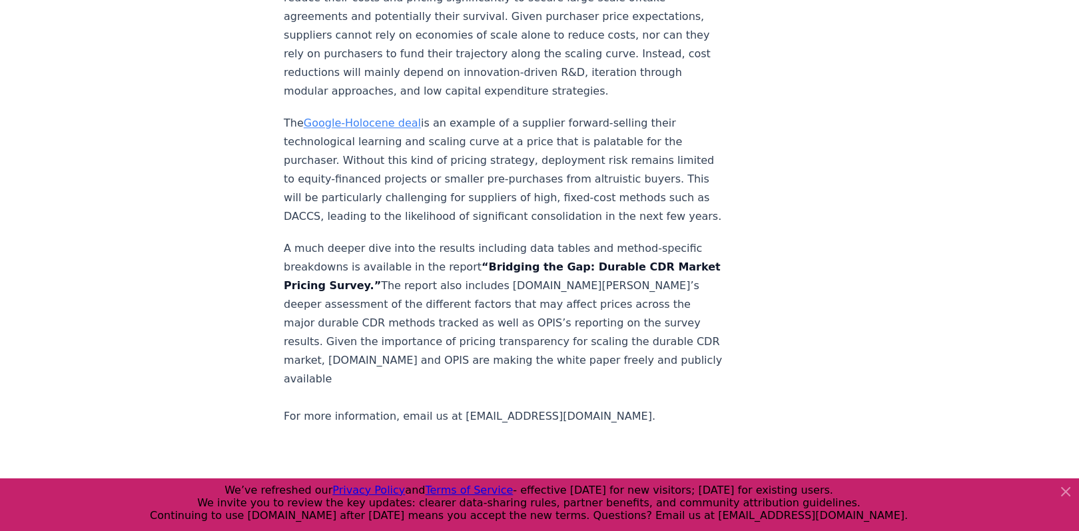
click at [406, 239] on p "A much deeper dive into the results including data tables and method-specific b…" at bounding box center [504, 332] width 441 height 186
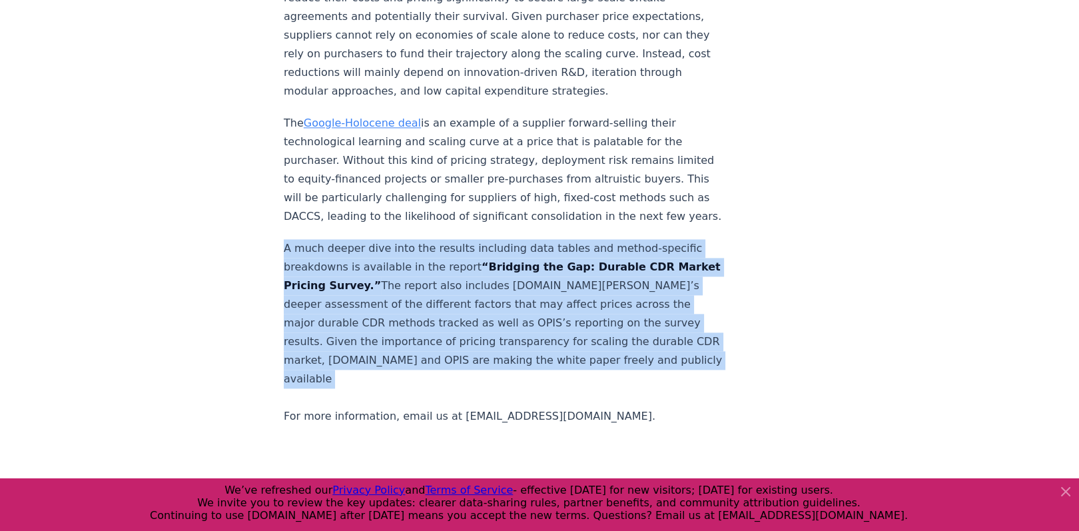
click at [406, 239] on p "A much deeper dive into the results including data tables and method-specific b…" at bounding box center [504, 332] width 441 height 186
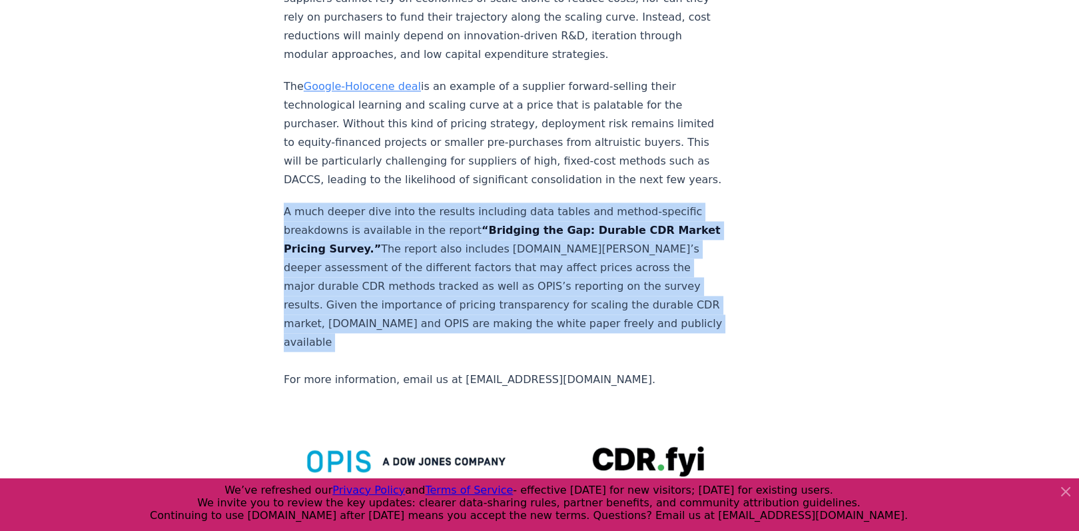
scroll to position [2398, 0]
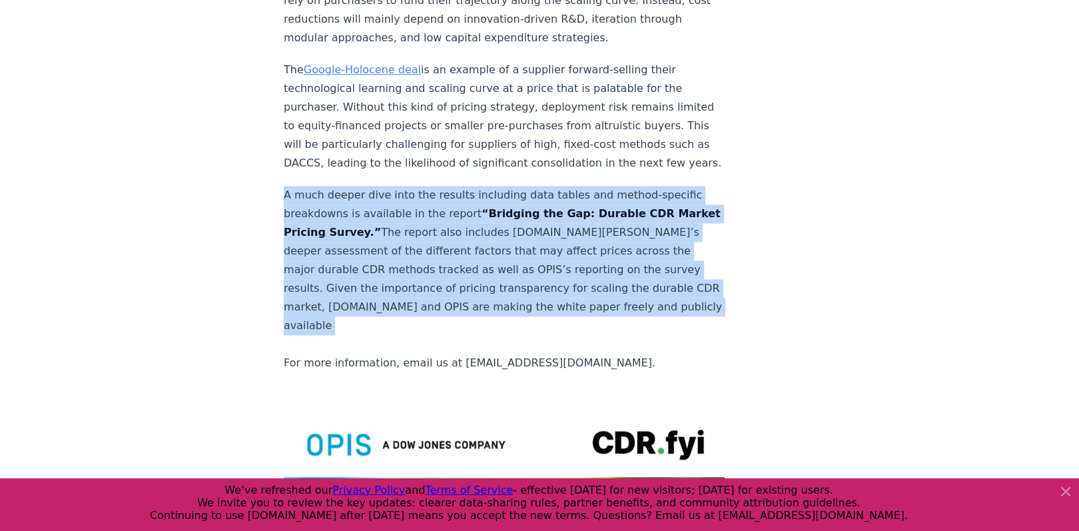
click at [456, 196] on p "A much deeper dive into the results including data tables and method-specific b…" at bounding box center [504, 279] width 441 height 186
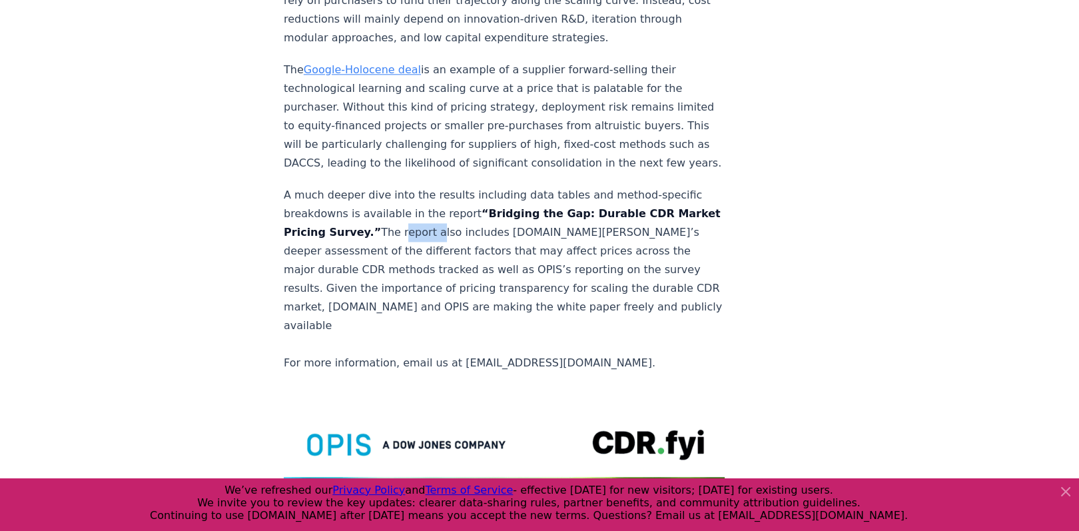
click at [456, 196] on p "A much deeper dive into the results including data tables and method-specific b…" at bounding box center [504, 279] width 441 height 186
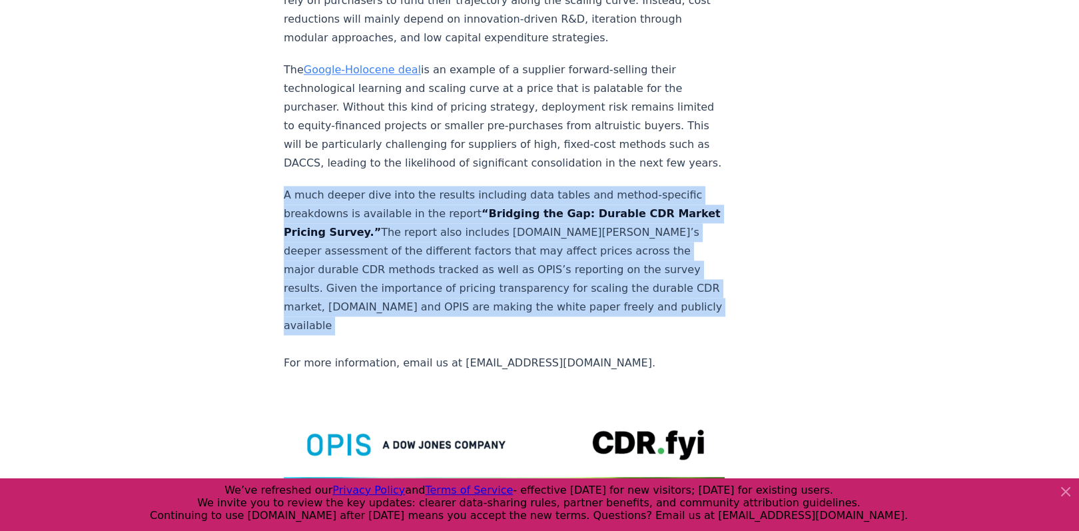
click at [456, 196] on p "A much deeper dive into the results including data tables and method-specific b…" at bounding box center [504, 279] width 441 height 186
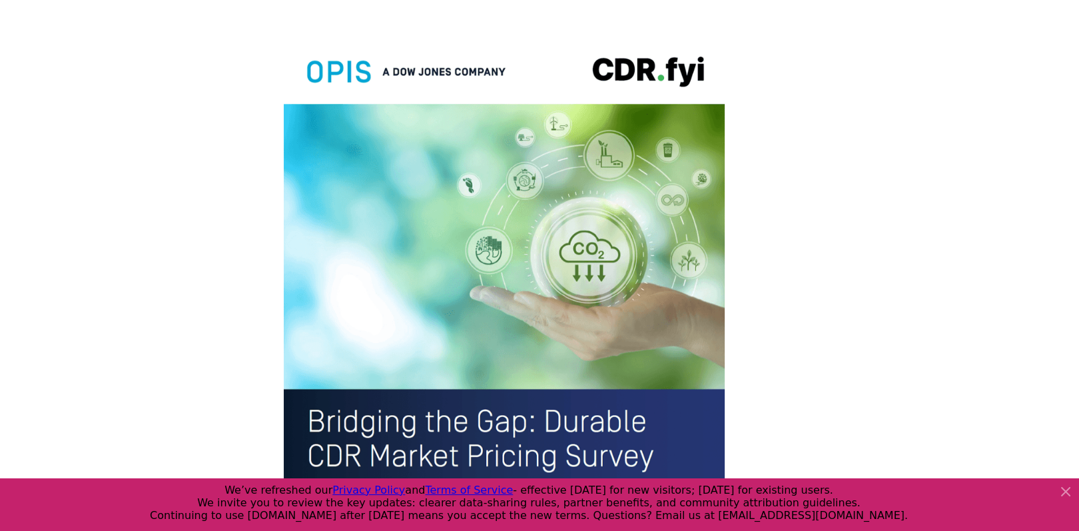
click at [378, 262] on img at bounding box center [504, 318] width 441 height 575
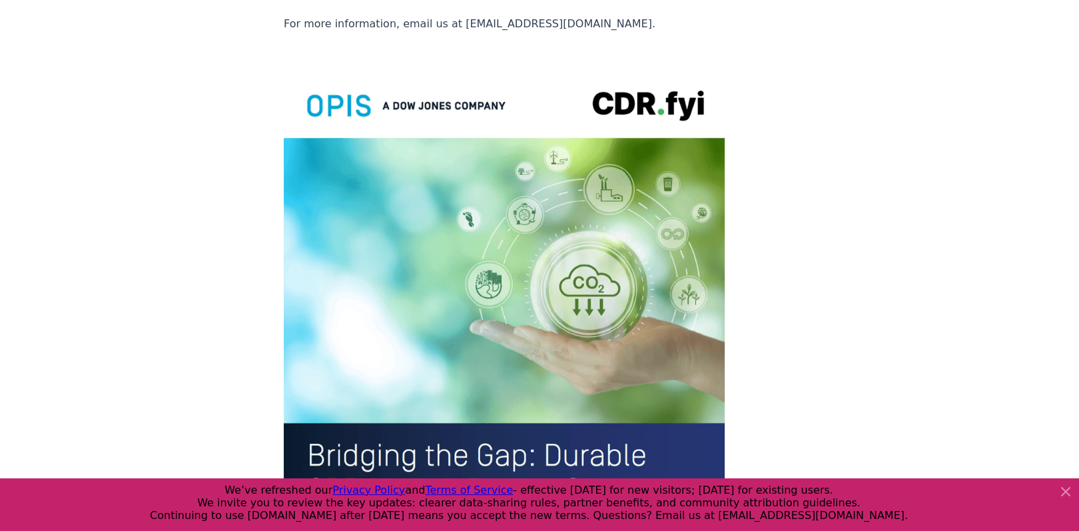
scroll to position [2770, 0]
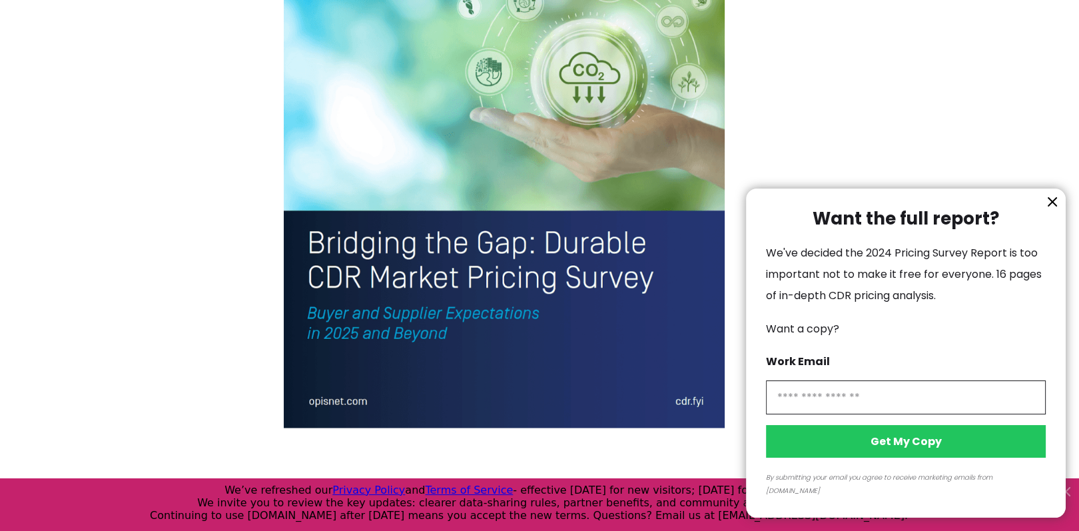
scroll to position [3066, 0]
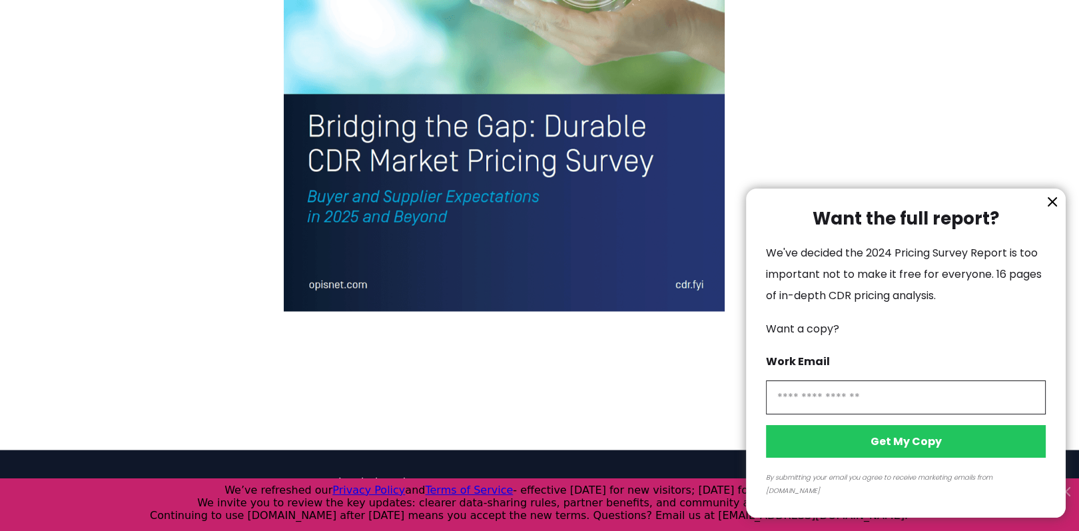
click at [839, 410] on input "information" at bounding box center [906, 397] width 280 height 34
click at [767, 294] on span "We've decided the 2024 Pricing Survey Report is too important not to make it fr…" at bounding box center [904, 274] width 276 height 58
click at [847, 410] on input "information" at bounding box center [906, 397] width 280 height 34
type input "**********"
click at [861, 451] on button "Get My Copy" at bounding box center [906, 441] width 280 height 33
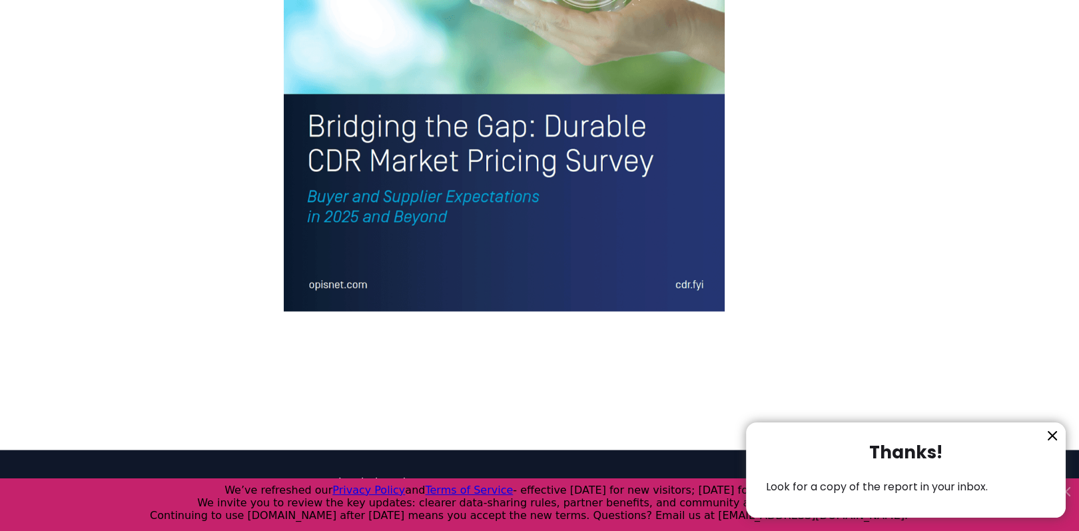
click at [1055, 434] on icon "information" at bounding box center [1052, 436] width 16 height 16
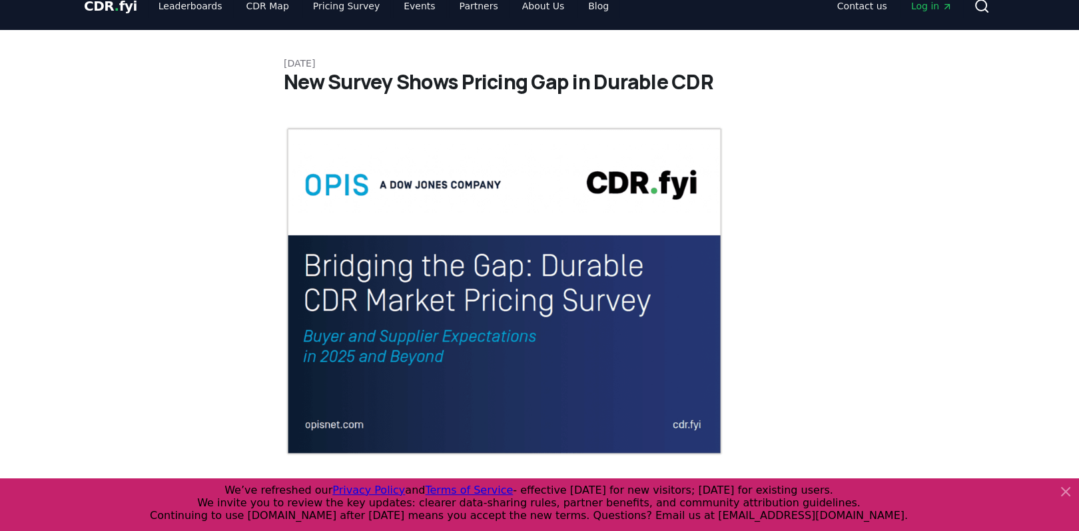
scroll to position [0, 0]
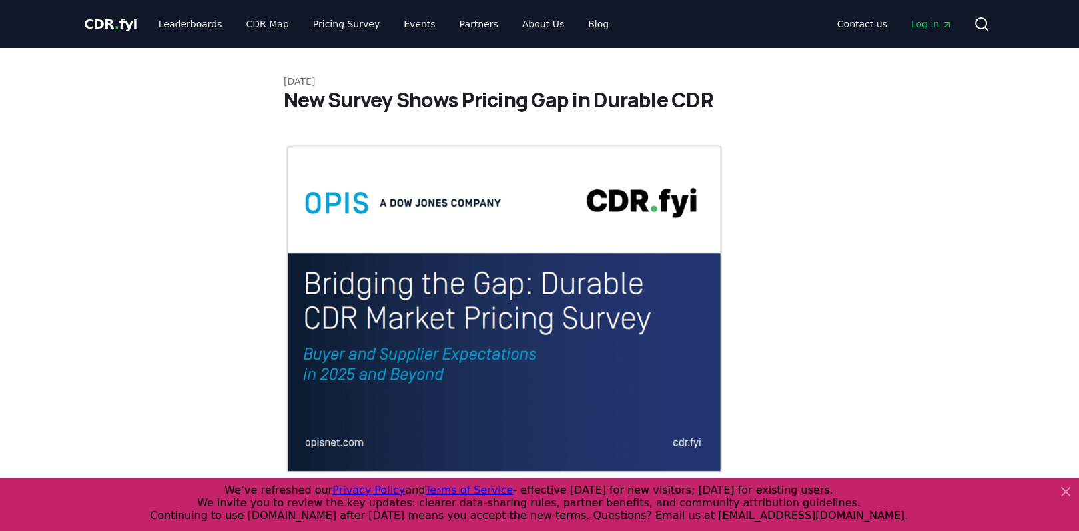
click at [352, 204] on img at bounding box center [504, 309] width 441 height 330
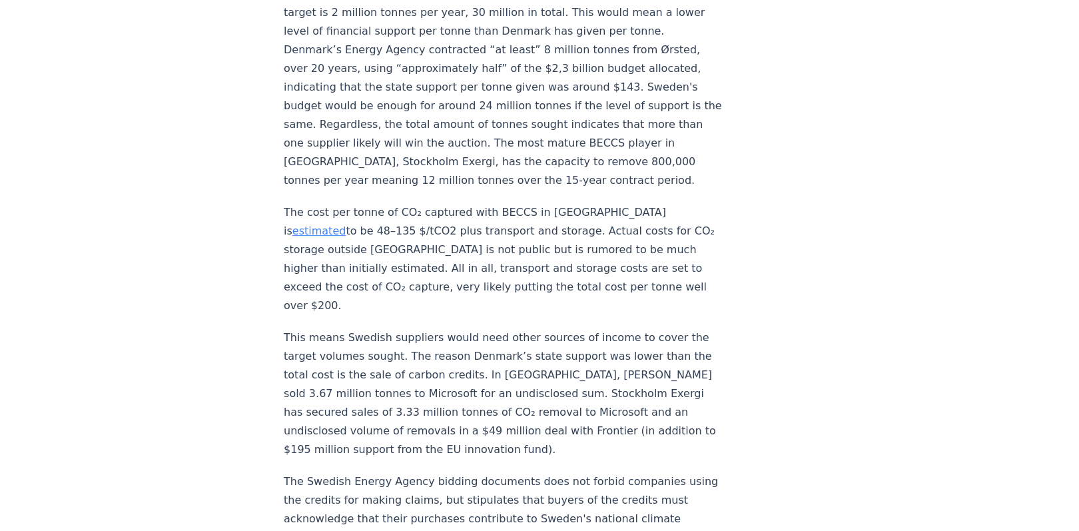
scroll to position [693, 0]
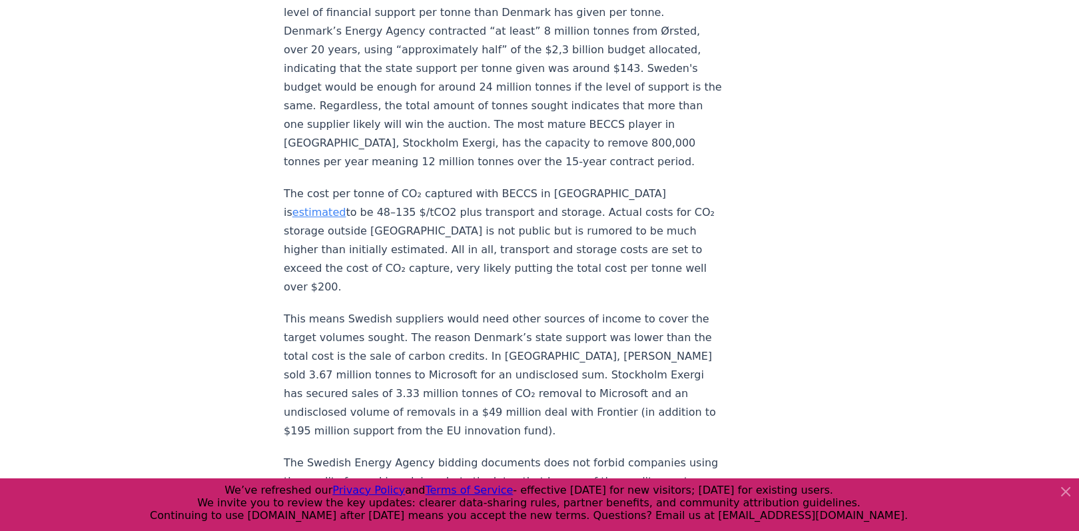
drag, startPoint x: 497, startPoint y: 172, endPoint x: 547, endPoint y: 216, distance: 66.5
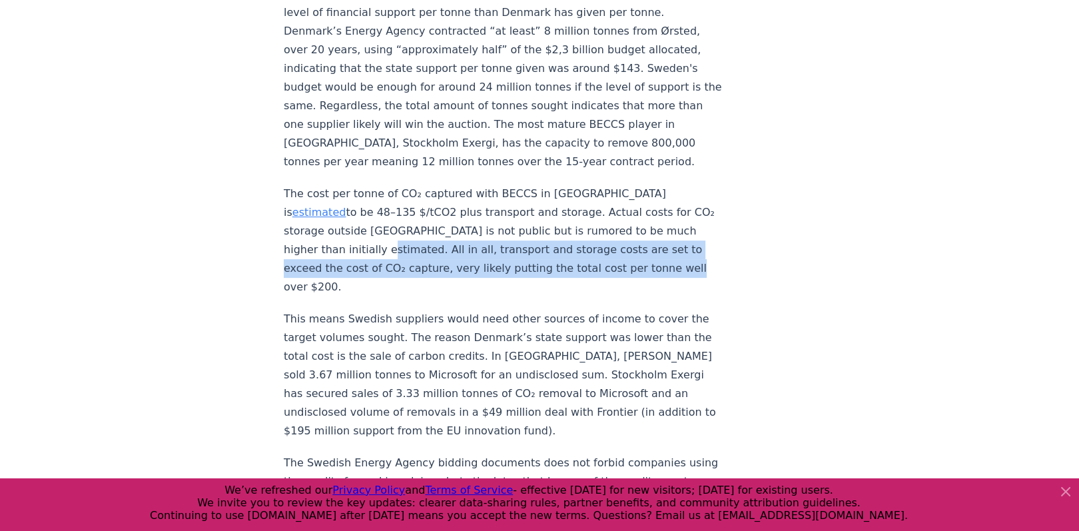
drag, startPoint x: 559, startPoint y: 225, endPoint x: 282, endPoint y: 208, distance: 278.3
click at [282, 208] on div "August 23, 2024 Details on Sweden's BECCS Support - What will be the effect on …" at bounding box center [539, 438] width 932 height 2167
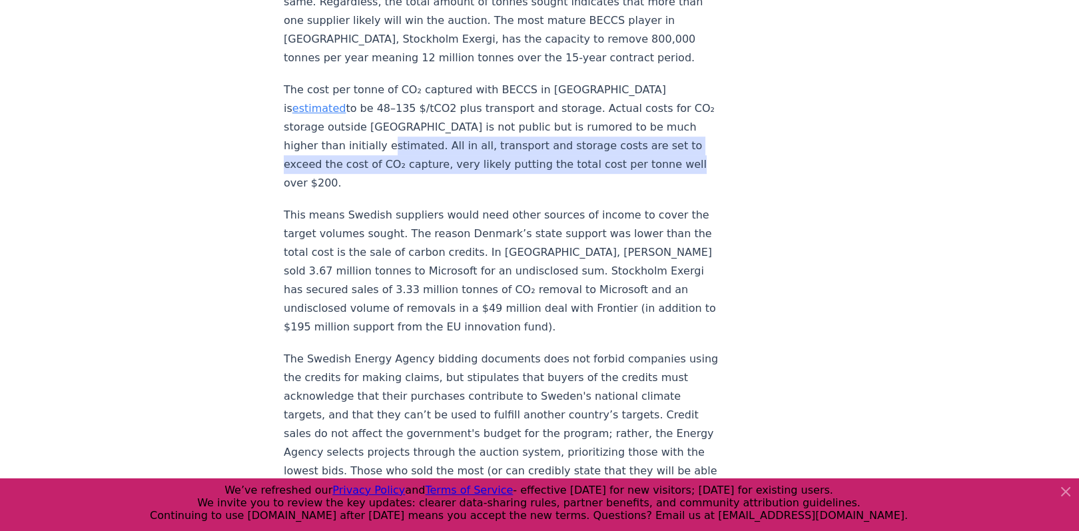
scroll to position [799, 0]
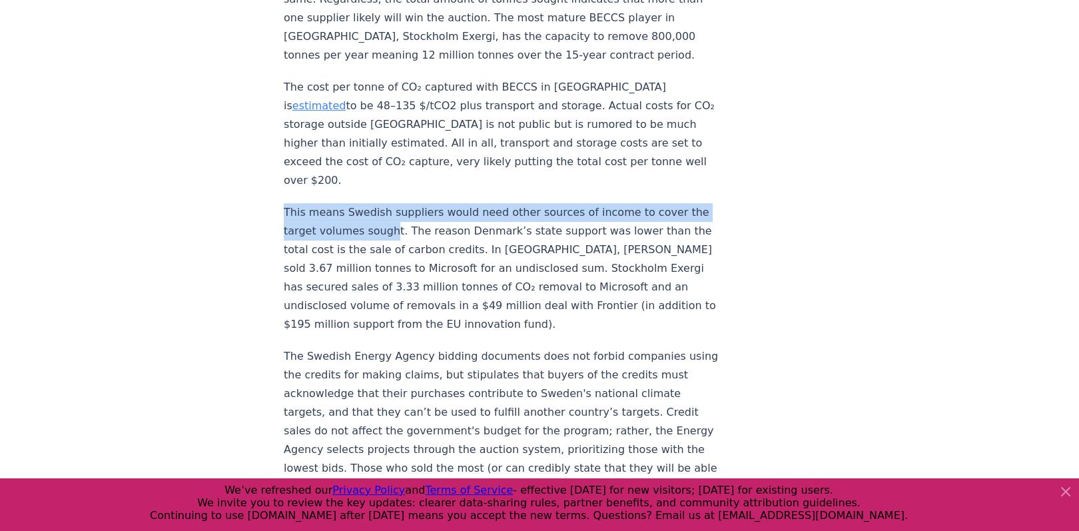
drag, startPoint x: 277, startPoint y: 150, endPoint x: 389, endPoint y: 175, distance: 114.7
click at [389, 175] on div "August 23, 2024 Details on Sweden's BECCS Support - What will be the effect on …" at bounding box center [539, 332] width 932 height 2167
click at [390, 203] on p "This means Swedish suppliers would need other sources of income to cover the ta…" at bounding box center [504, 268] width 441 height 131
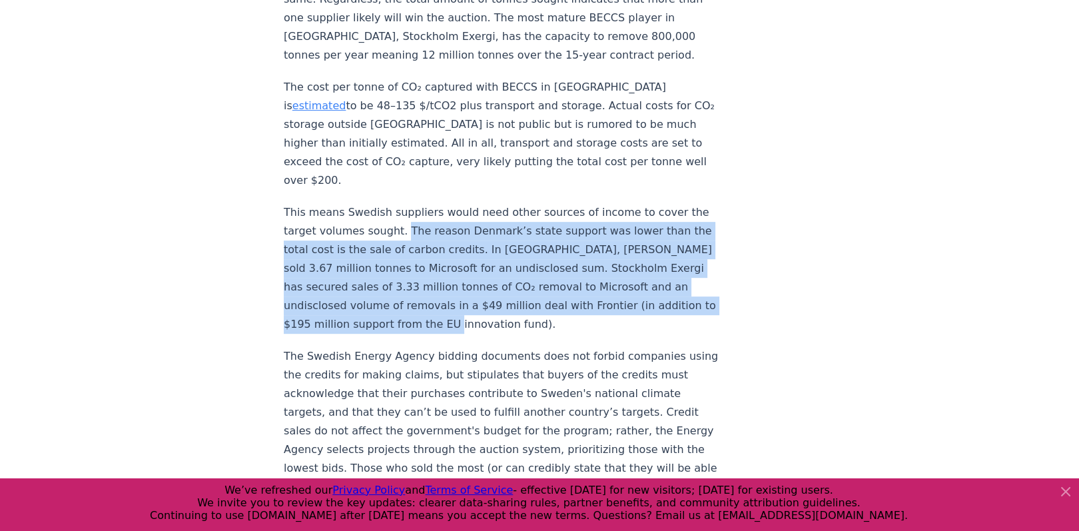
drag, startPoint x: 396, startPoint y: 174, endPoint x: 506, endPoint y: 266, distance: 143.7
click at [506, 266] on p "This means Swedish suppliers would need other sources of income to cover the ta…" at bounding box center [504, 268] width 441 height 131
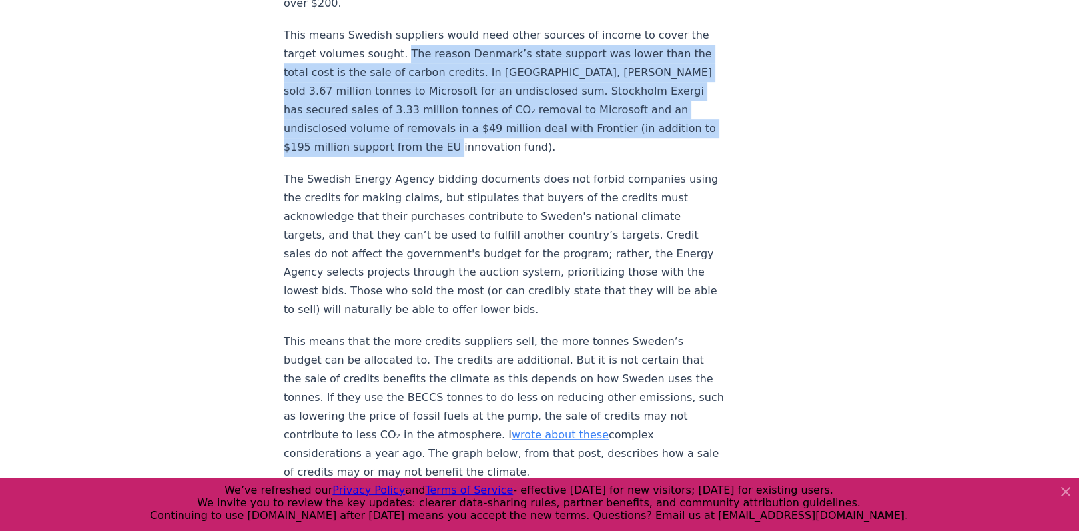
scroll to position [959, 0]
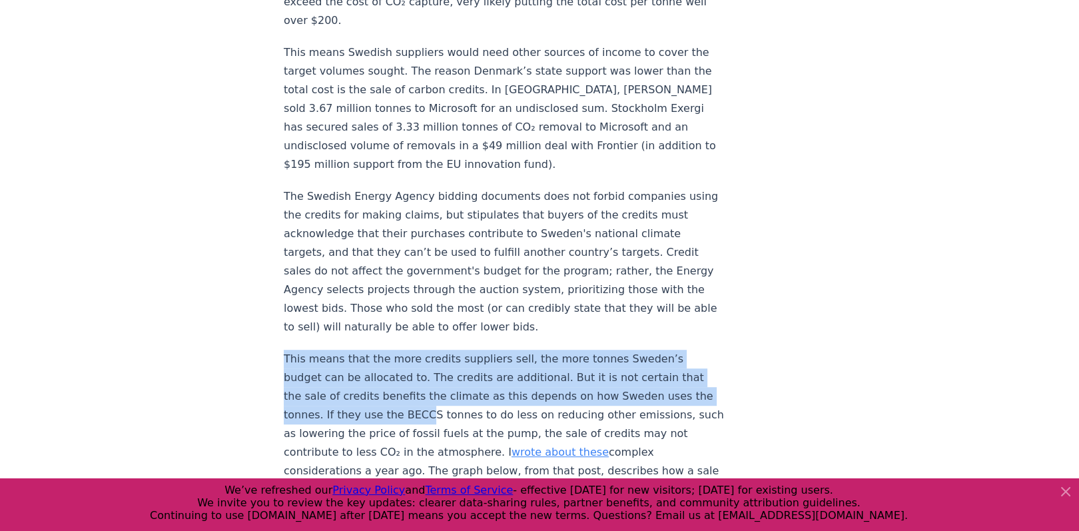
drag, startPoint x: 278, startPoint y: 300, endPoint x: 435, endPoint y: 361, distance: 168.1
click at [435, 361] on div "August 23, 2024 Details on Sweden's BECCS Support - What will be the effect on …" at bounding box center [539, 172] width 932 height 2167
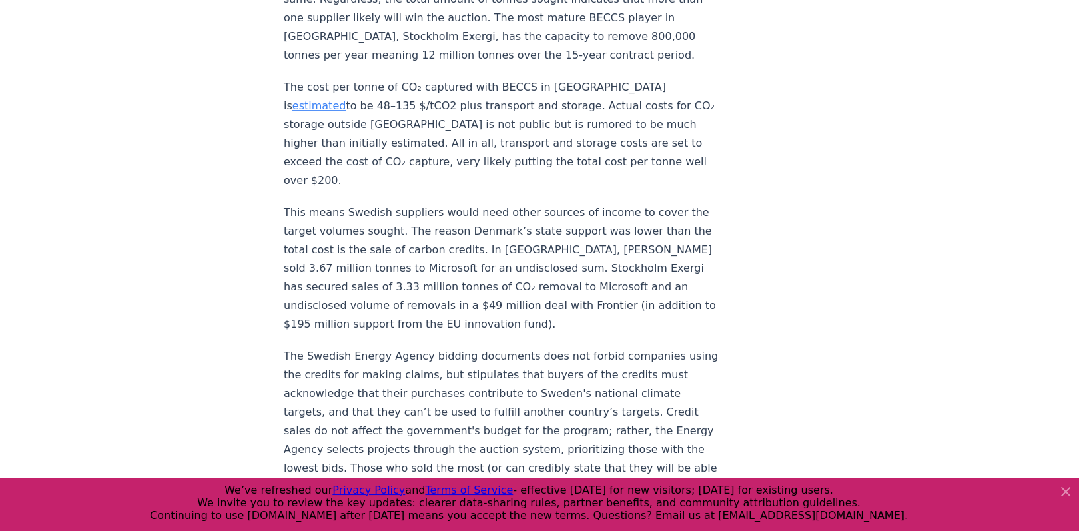
scroll to position [746, 0]
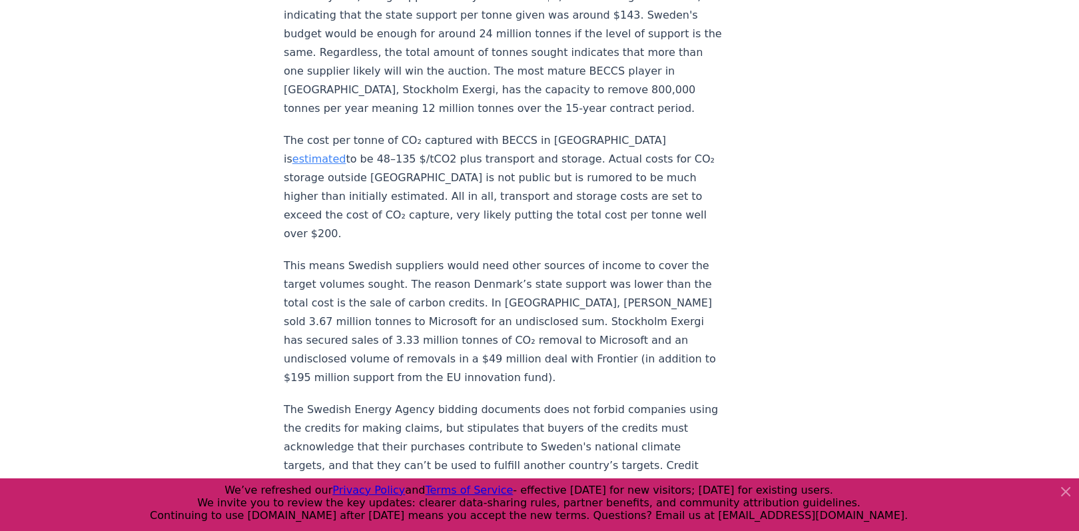
click at [422, 294] on p "This means Swedish suppliers would need other sources of income to cover the ta…" at bounding box center [504, 321] width 441 height 131
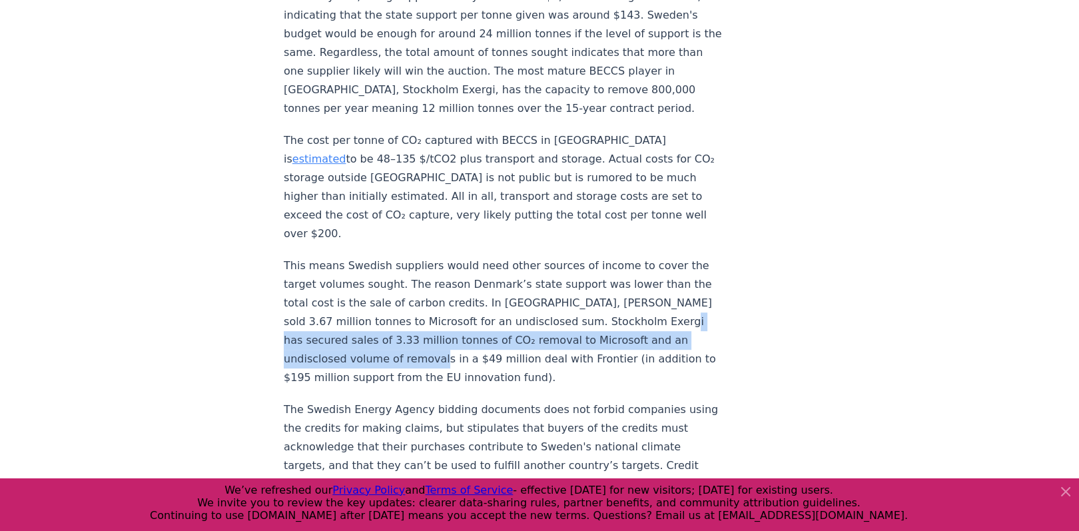
drag, startPoint x: 297, startPoint y: 282, endPoint x: 449, endPoint y: 309, distance: 154.2
click at [449, 309] on p "This means Swedish suppliers would need other sources of income to cover the ta…" at bounding box center [504, 321] width 441 height 131
click at [448, 309] on p "This means Swedish suppliers would need other sources of income to cover the ta…" at bounding box center [504, 321] width 441 height 131
click at [448, 308] on p "This means Swedish suppliers would need other sources of income to cover the ta…" at bounding box center [504, 321] width 441 height 131
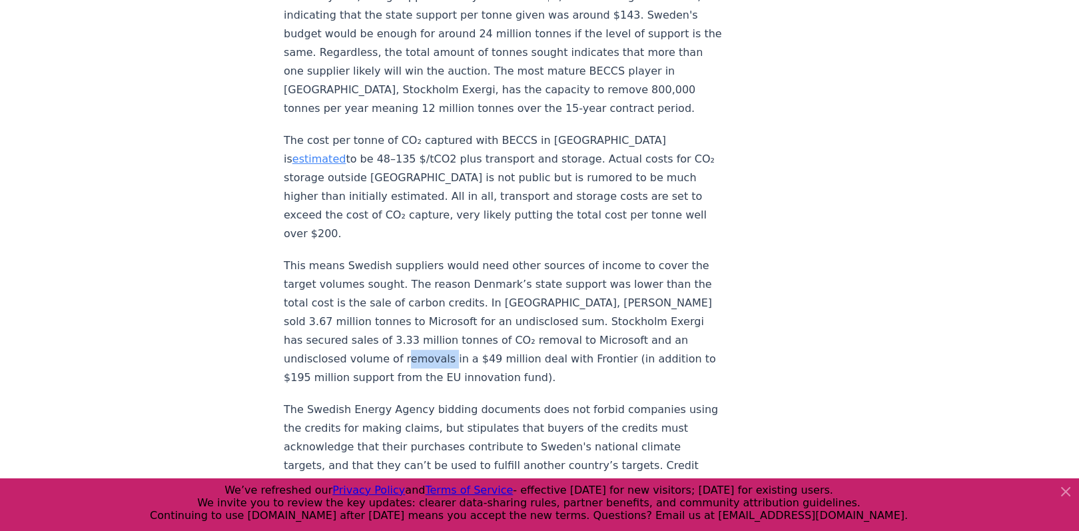
click at [448, 308] on p "This means Swedish suppliers would need other sources of income to cover the ta…" at bounding box center [504, 321] width 441 height 131
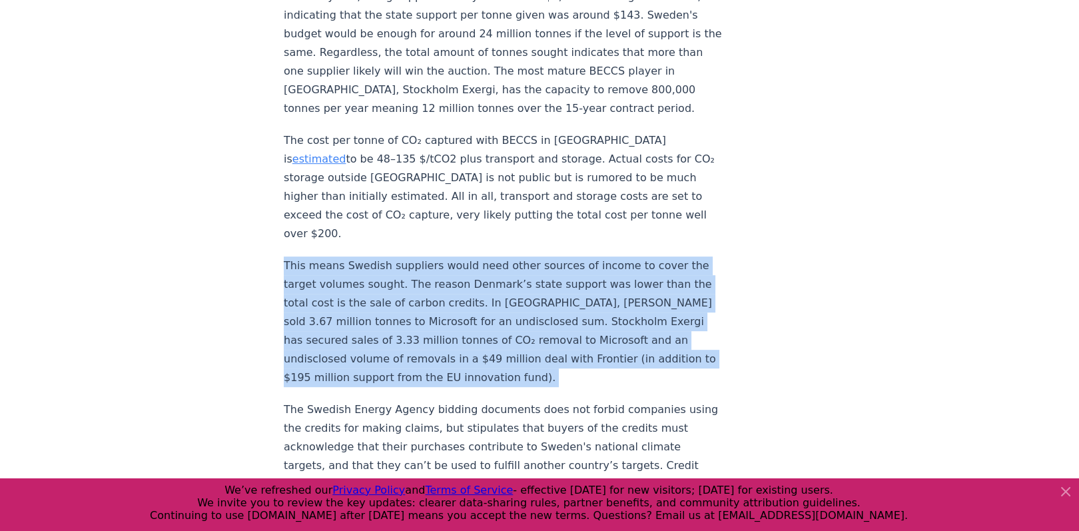
click at [448, 307] on p "This means Swedish suppliers would need other sources of income to cover the ta…" at bounding box center [504, 321] width 441 height 131
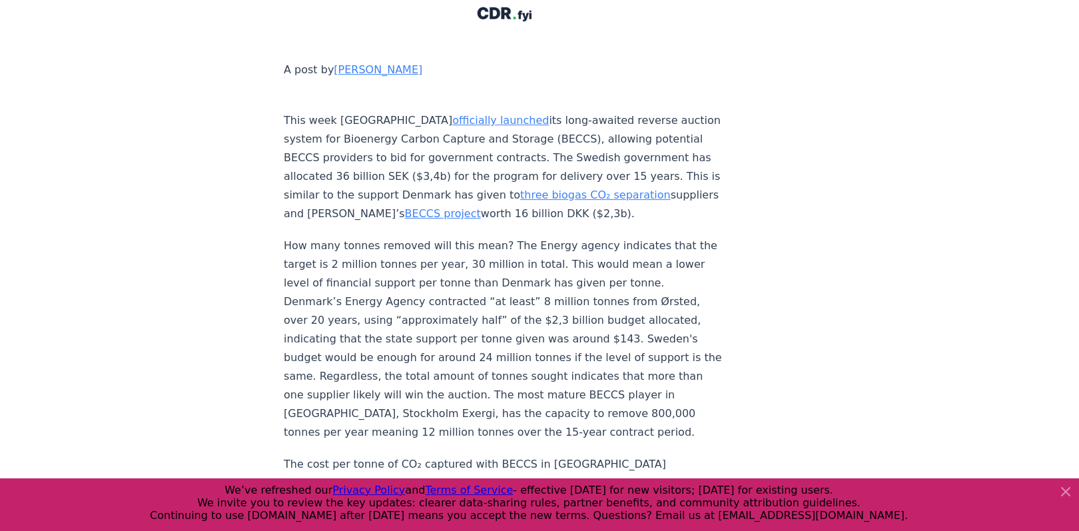
scroll to position [480, 0]
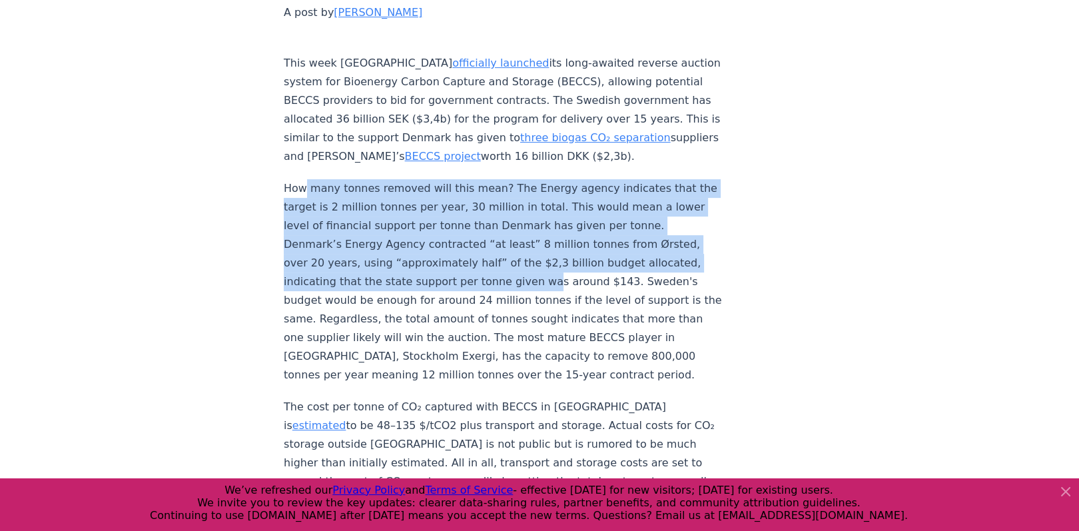
drag, startPoint x: 305, startPoint y: 147, endPoint x: 537, endPoint y: 242, distance: 251.2
click at [537, 242] on p "How many tonnes removed will this mean? The Energy agency indicates that the ta…" at bounding box center [504, 281] width 441 height 205
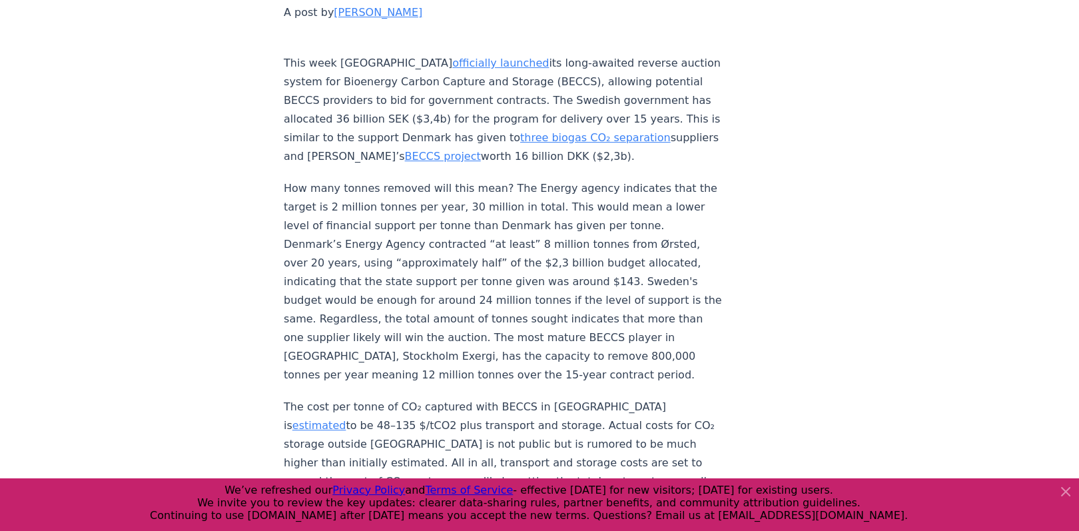
click at [538, 242] on p "How many tonnes removed will this mean? The Energy agency indicates that the ta…" at bounding box center [504, 281] width 441 height 205
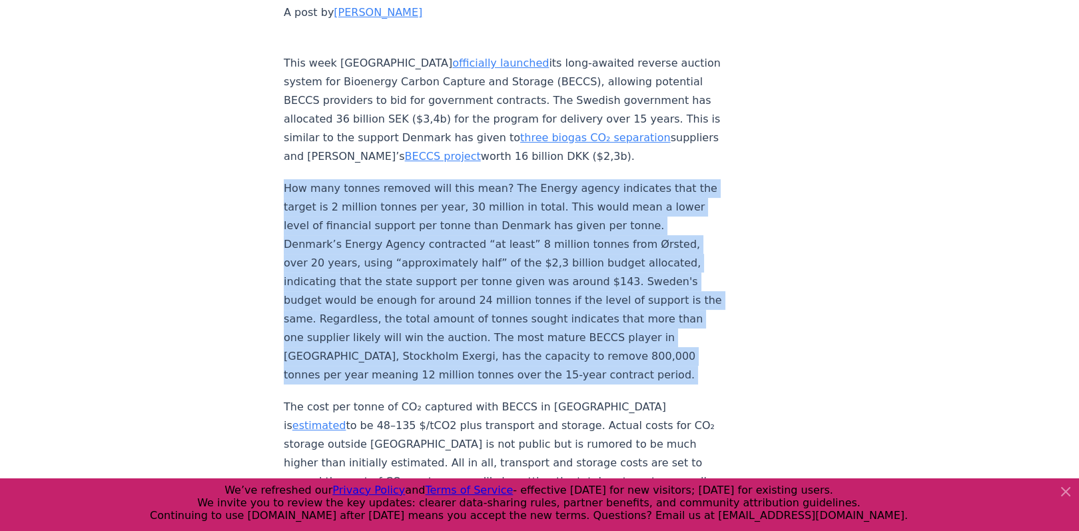
click at [538, 242] on p "How many tonnes removed will this mean? The Energy agency indicates that the ta…" at bounding box center [504, 281] width 441 height 205
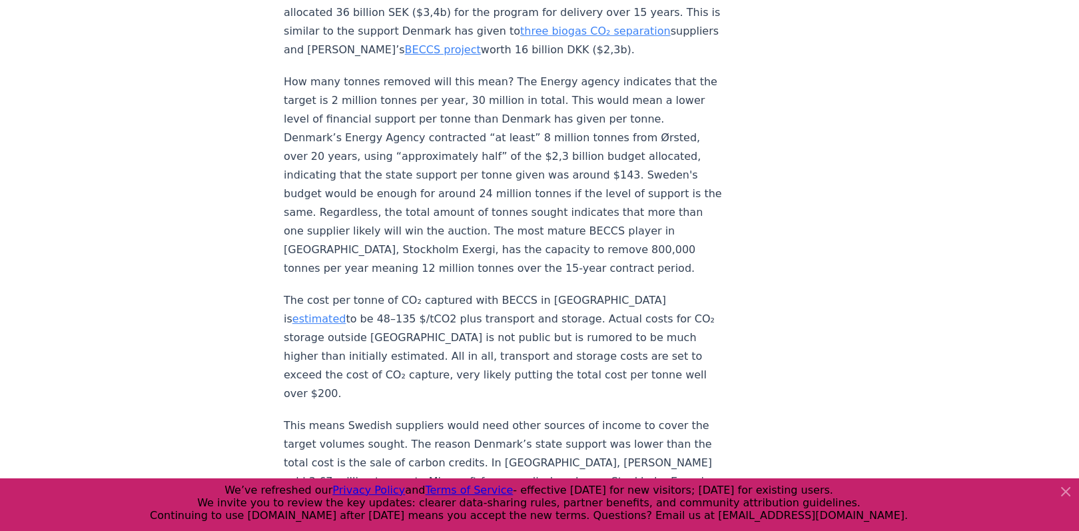
click at [367, 291] on p "The cost per tonne of CO₂ captured with BECCS in Sweden is estimated to be 48–1…" at bounding box center [504, 347] width 441 height 112
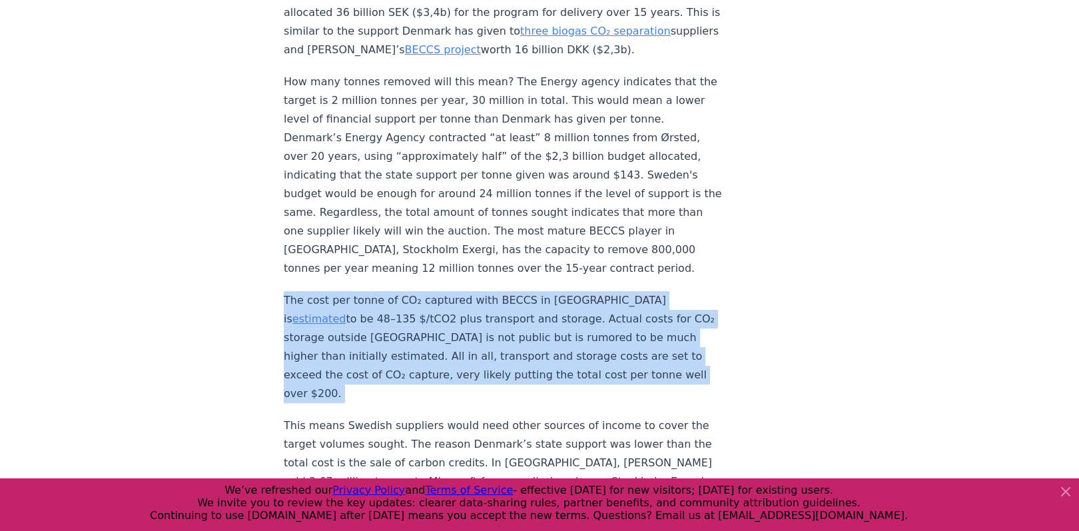
click at [367, 291] on p "The cost per tonne of CO₂ captured with BECCS in Sweden is estimated to be 48–1…" at bounding box center [504, 347] width 441 height 112
click at [461, 291] on p "The cost per tonne of CO₂ captured with BECCS in Sweden is estimated to be 48–1…" at bounding box center [504, 347] width 441 height 112
drag, startPoint x: 581, startPoint y: 340, endPoint x: 276, endPoint y: 260, distance: 315.3
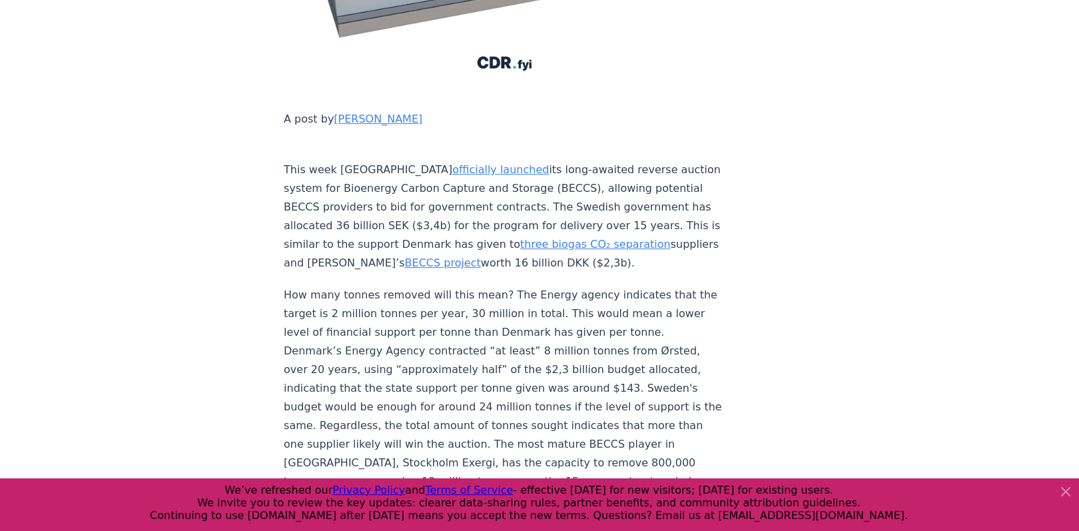
scroll to position [799, 0]
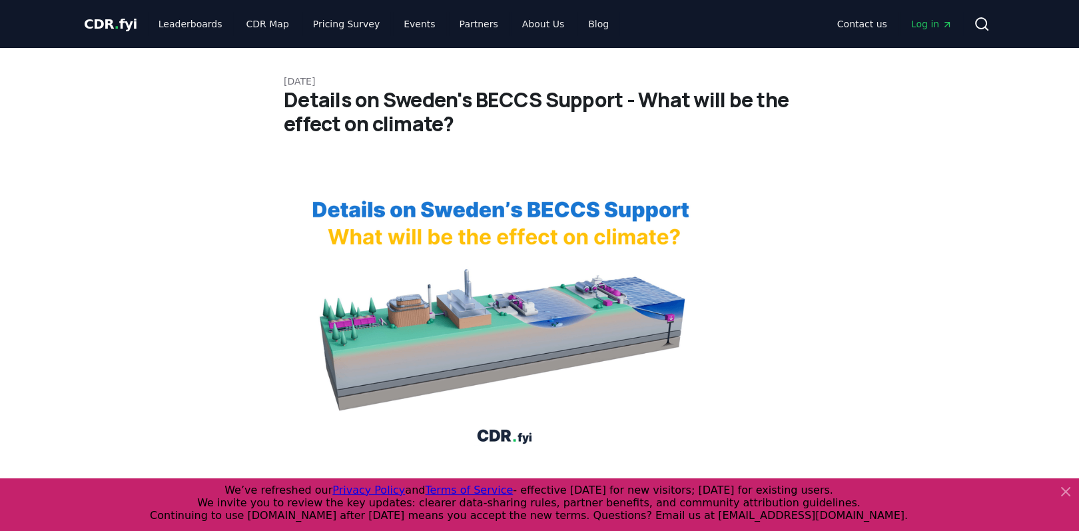
drag, startPoint x: 735, startPoint y: 267, endPoint x: 726, endPoint y: 264, distance: 9.9
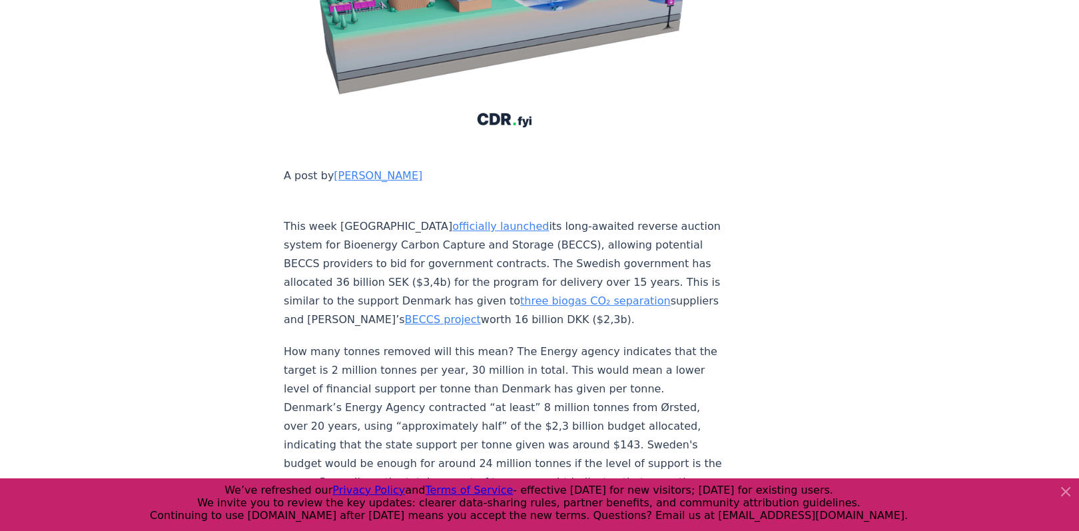
scroll to position [426, 0]
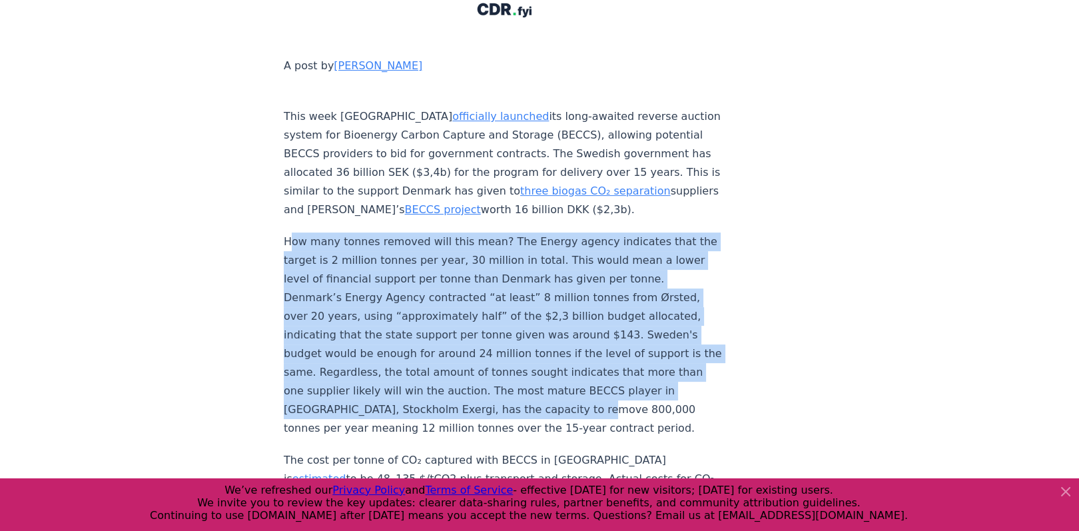
drag, startPoint x: 291, startPoint y: 203, endPoint x: 581, endPoint y: 376, distance: 337.7
click at [581, 376] on p "How many tonnes removed will this mean? The Energy agency indicates that the ta…" at bounding box center [504, 334] width 441 height 205
click at [582, 376] on p "How many tonnes removed will this mean? The Energy agency indicates that the ta…" at bounding box center [504, 334] width 441 height 205
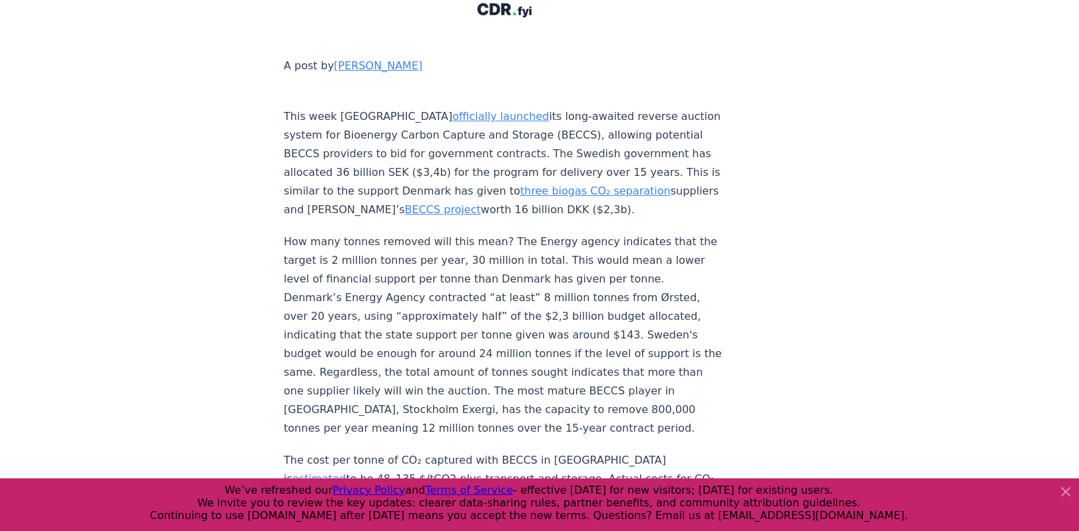
click at [591, 384] on p "How many tonnes removed will this mean? The Energy agency indicates that the ta…" at bounding box center [504, 334] width 441 height 205
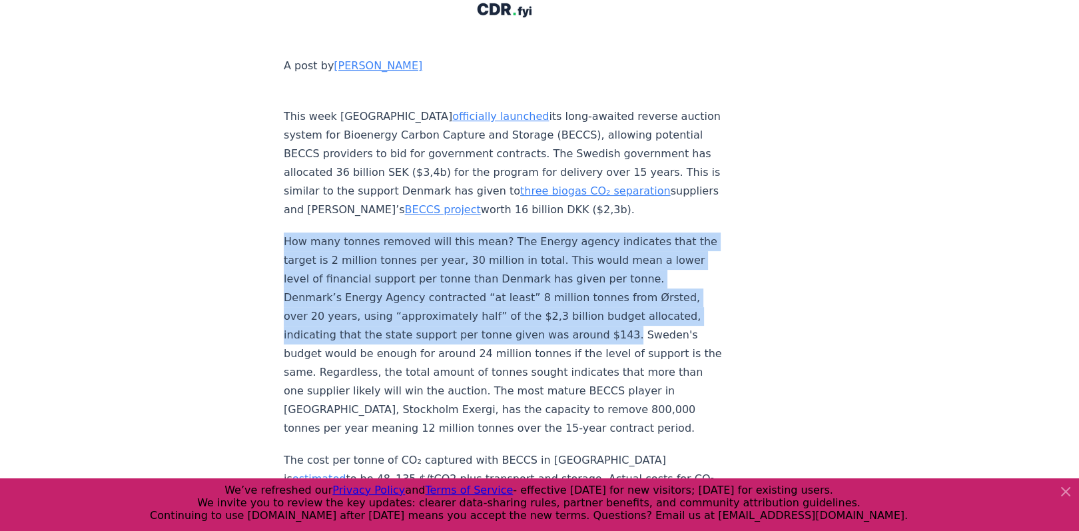
drag, startPoint x: 606, startPoint y: 298, endPoint x: 282, endPoint y: 204, distance: 337.5
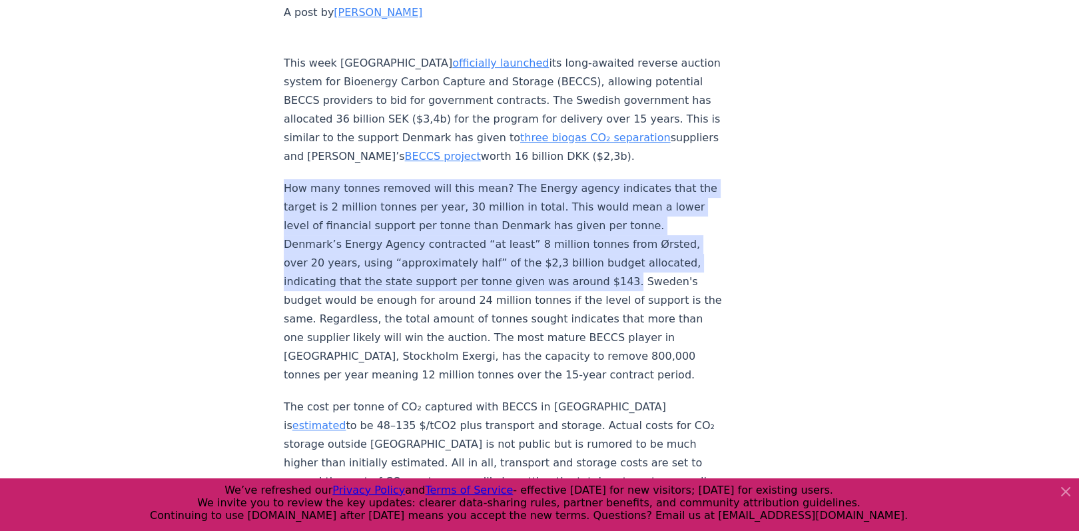
scroll to position [586, 0]
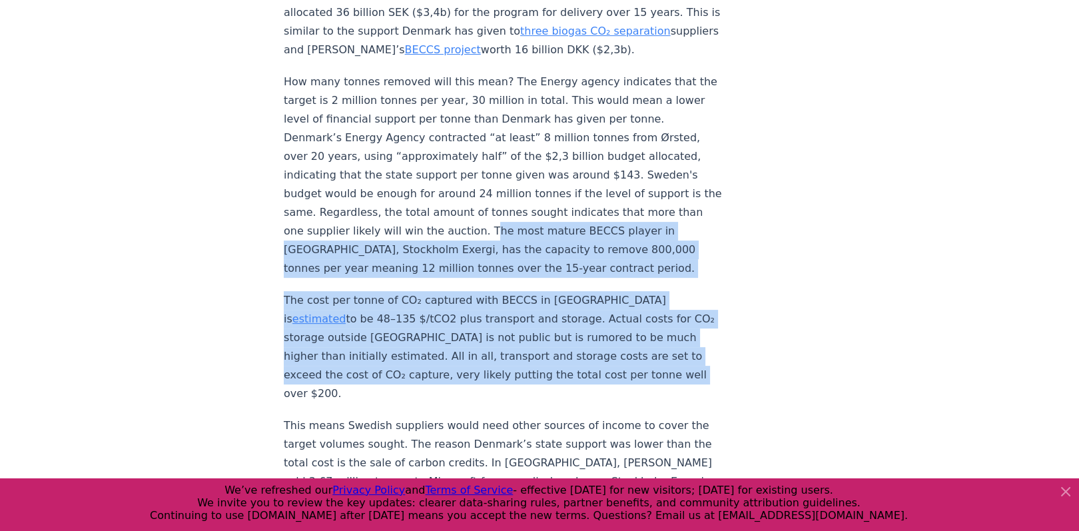
drag, startPoint x: 503, startPoint y: 199, endPoint x: 574, endPoint y: 331, distance: 149.6
click at [574, 331] on p "The cost per tonne of CO₂ captured with BECCS in Sweden is estimated to be 48–1…" at bounding box center [504, 347] width 441 height 112
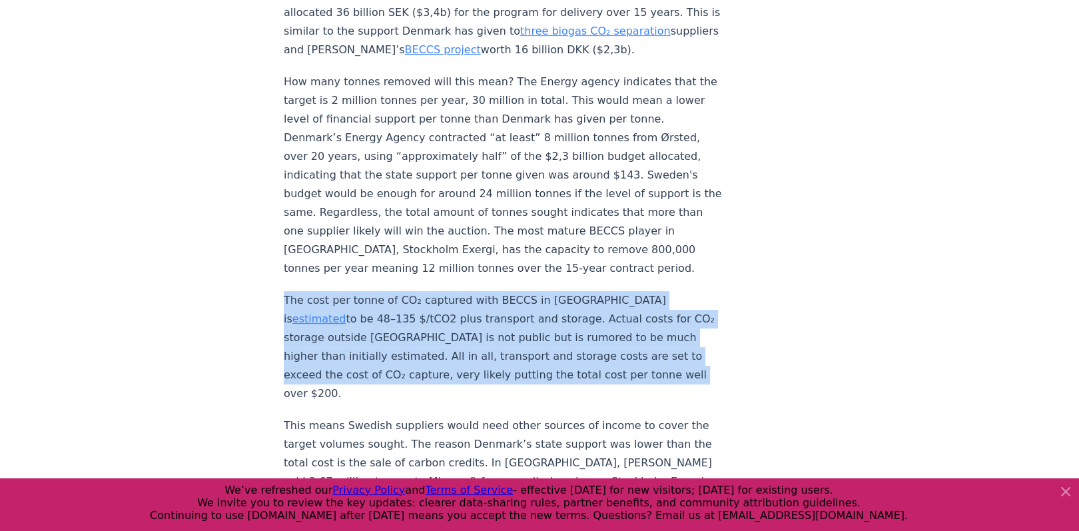
drag, startPoint x: 579, startPoint y: 334, endPoint x: 280, endPoint y: 266, distance: 306.6
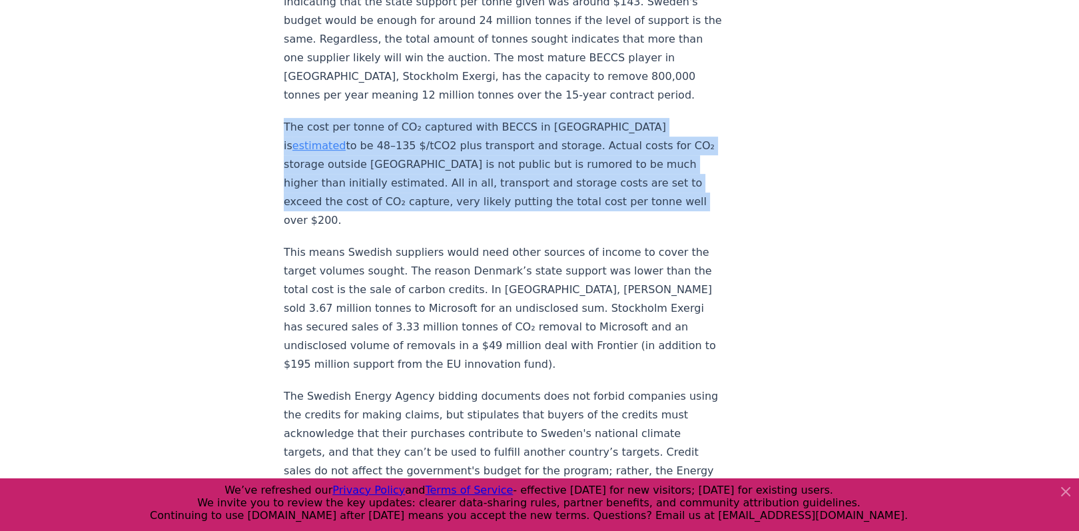
scroll to position [799, 0]
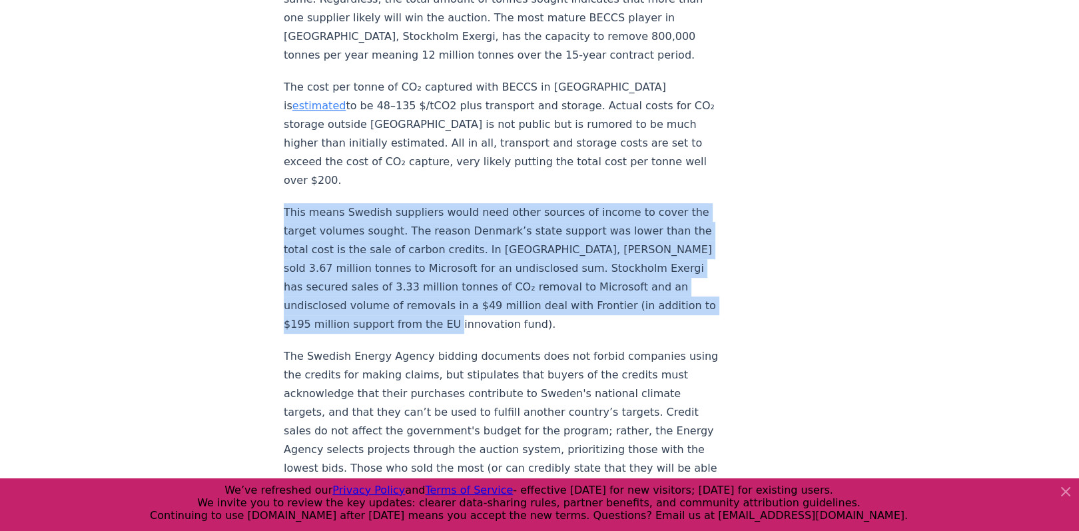
drag, startPoint x: 286, startPoint y: 157, endPoint x: 537, endPoint y: 262, distance: 273.1
click at [537, 262] on p "This means Swedish suppliers would need other sources of income to cover the ta…" at bounding box center [504, 268] width 441 height 131
drag, startPoint x: 518, startPoint y: 268, endPoint x: 285, endPoint y: 158, distance: 257.7
click at [285, 203] on p "This means Swedish suppliers would need other sources of income to cover the ta…" at bounding box center [504, 268] width 441 height 131
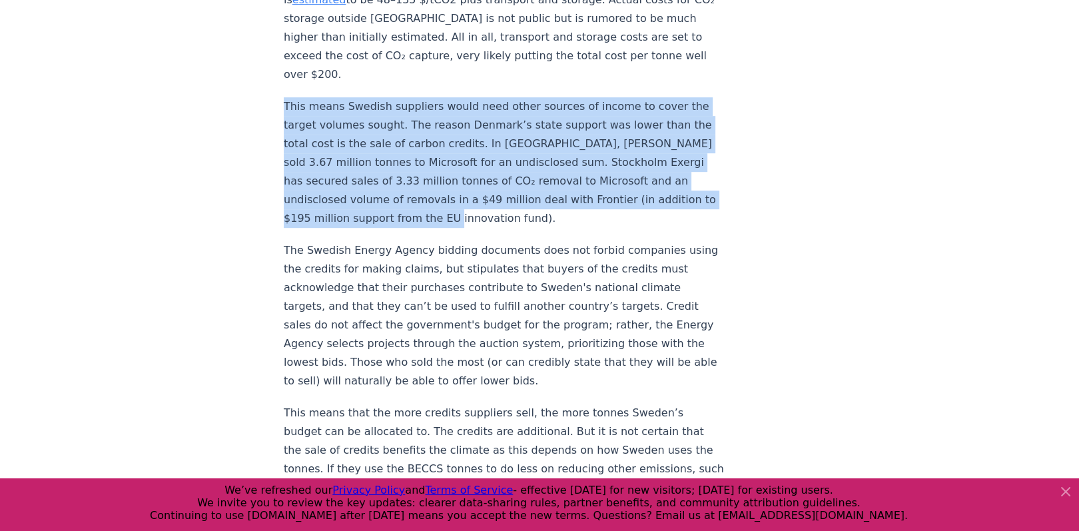
scroll to position [1066, 0]
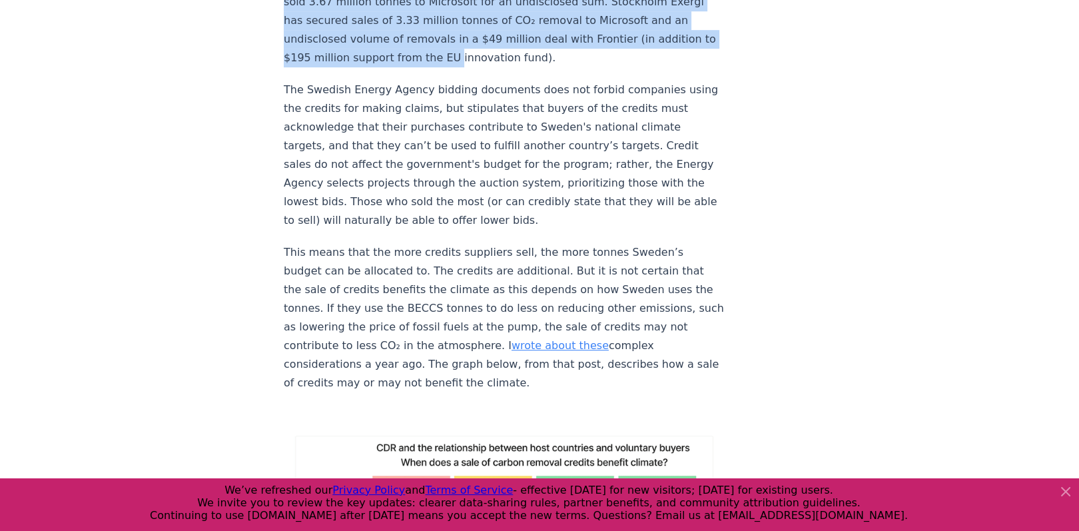
drag, startPoint x: 278, startPoint y: 27, endPoint x: 612, endPoint y: 166, distance: 361.8
click at [612, 166] on div "August 23, 2024 Details on Sweden's BECCS Support - What will be the effect on …" at bounding box center [539, 65] width 932 height 2167
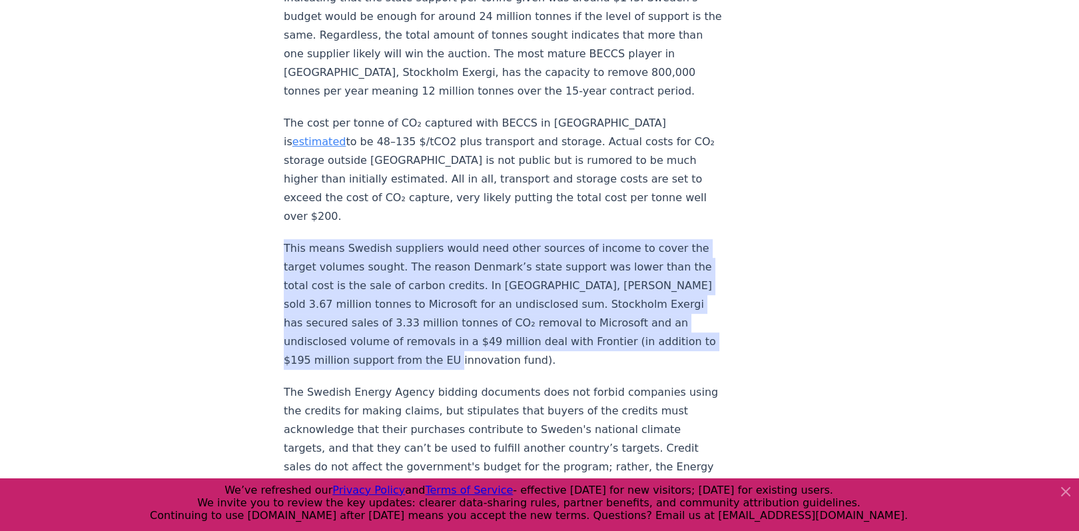
scroll to position [746, 0]
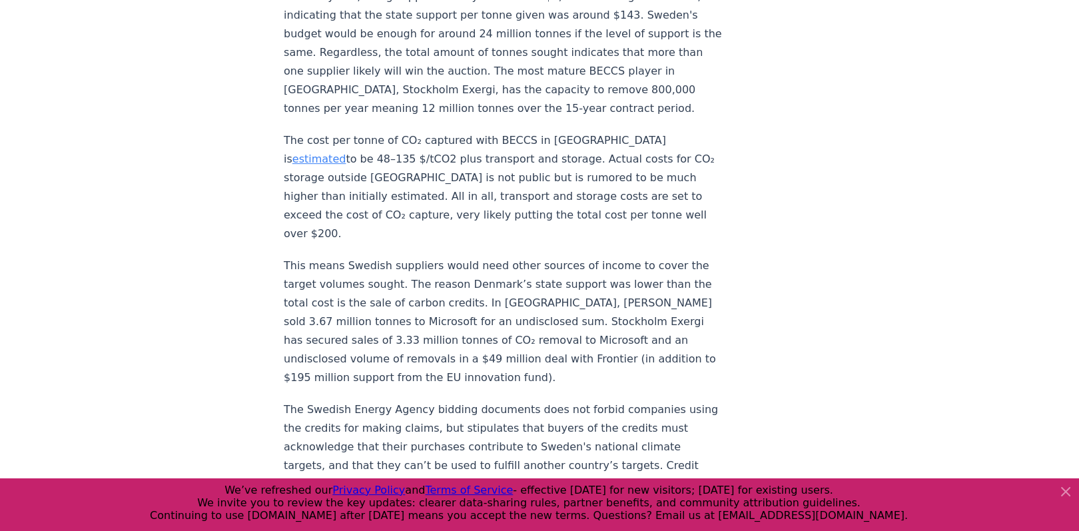
click at [503, 164] on p "The cost per tonne of CO₂ captured with BECCS in Sweden is estimated to be 48–1…" at bounding box center [504, 187] width 441 height 112
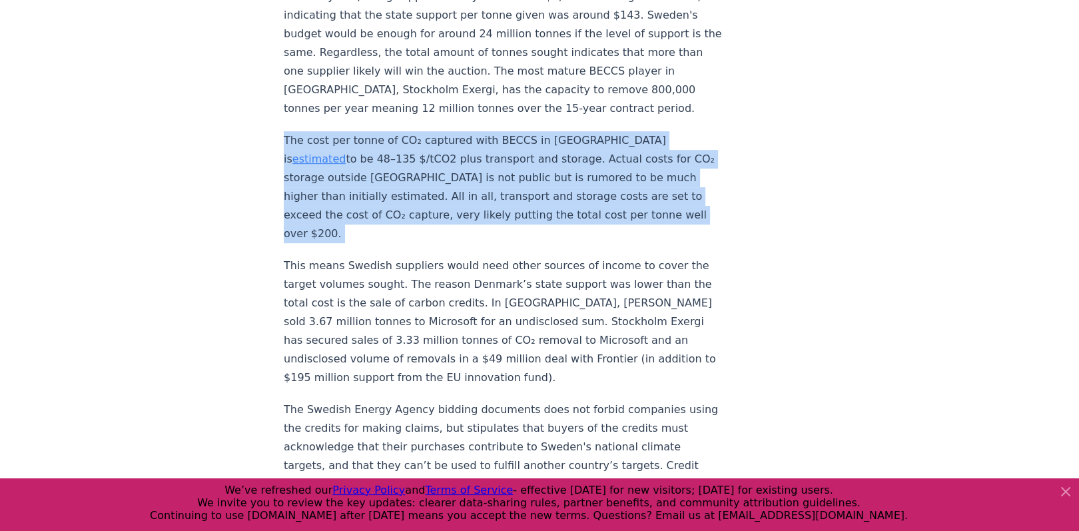
click at [503, 164] on p "The cost per tonne of CO₂ captured with BECCS in Sweden is estimated to be 48–1…" at bounding box center [504, 187] width 441 height 112
click at [480, 163] on p "The cost per tonne of CO₂ captured with BECCS in Sweden is estimated to be 48–1…" at bounding box center [504, 187] width 441 height 112
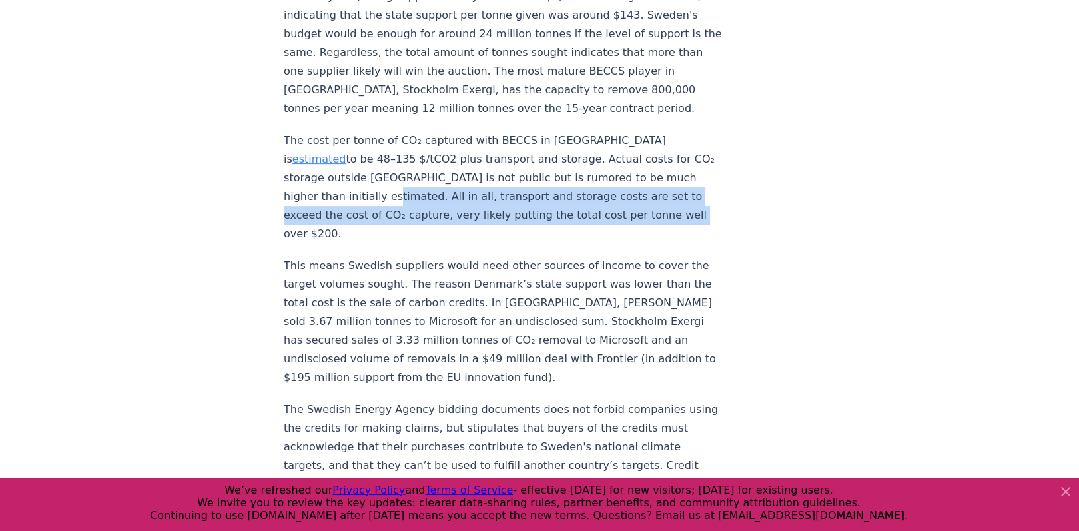
drag, startPoint x: 291, startPoint y: 159, endPoint x: 583, endPoint y: 182, distance: 292.6
click at [583, 182] on p "The cost per tonne of CO₂ captured with BECCS in Sweden is estimated to be 48–1…" at bounding box center [504, 187] width 441 height 112
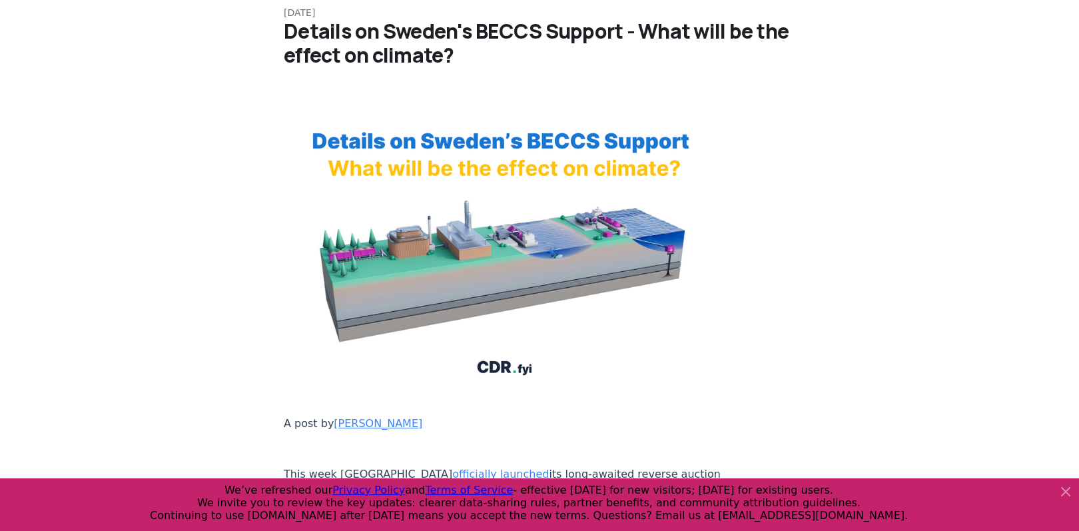
scroll to position [0, 0]
